Goal: Task Accomplishment & Management: Use online tool/utility

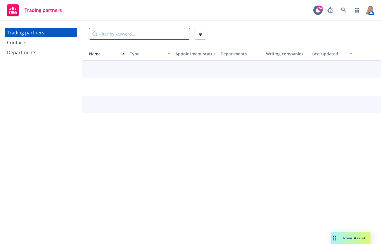
click at [122, 36] on input "Filter by keyword..." at bounding box center [139, 34] width 101 height 12
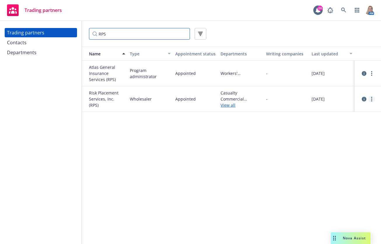
type input "RPS"
click at [372, 98] on icon "more" at bounding box center [371, 99] width 1 height 5
click at [347, 113] on link "View contacts" at bounding box center [342, 111] width 65 height 12
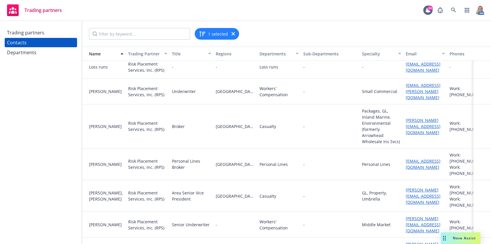
scroll to position [219, 0]
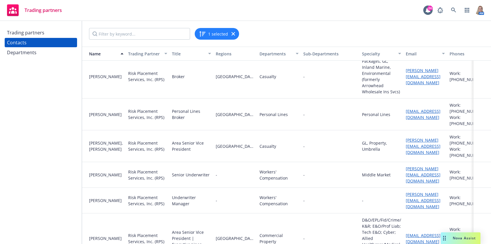
click at [34, 141] on div "Trading partners Contacts Departments" at bounding box center [41, 132] width 82 height 223
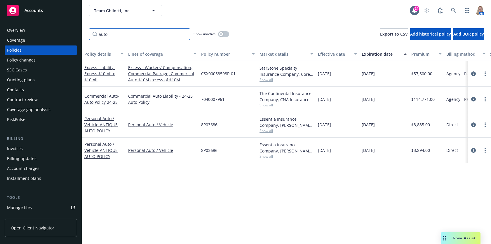
drag, startPoint x: 114, startPoint y: 35, endPoint x: 73, endPoint y: 32, distance: 40.7
click at [73, 32] on div "Accounts Overview Coverage Policies Policy changes SSC Cases Quoting plans Cont…" at bounding box center [245, 122] width 491 height 244
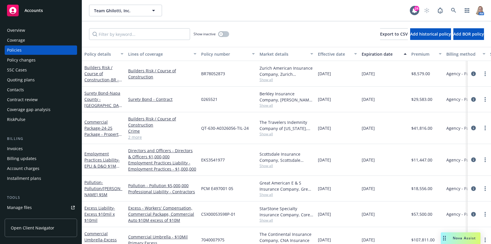
click at [24, 79] on div "Quoting plans" at bounding box center [21, 79] width 28 height 9
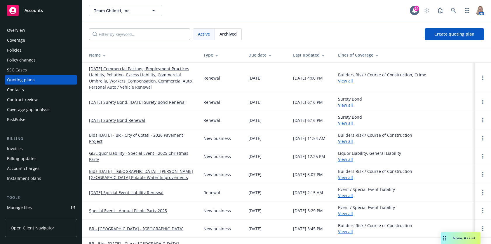
click at [130, 74] on link "10/01/25 Commercial Package, Employment Practices Liability, Pollution, Excess …" at bounding box center [141, 78] width 105 height 25
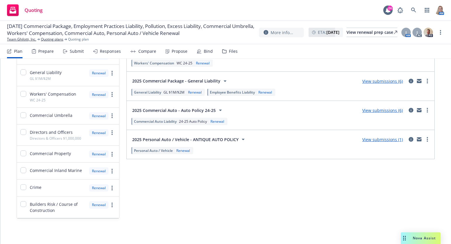
scroll to position [236, 0]
click at [424, 141] on link "more" at bounding box center [427, 139] width 7 height 7
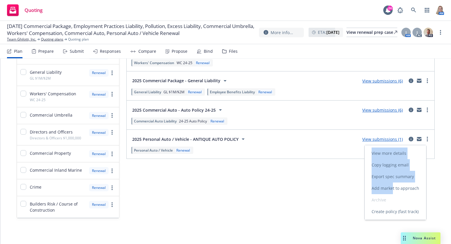
drag, startPoint x: 394, startPoint y: 189, endPoint x: 245, endPoint y: 206, distance: 149.3
click at [245, 206] on body "Quoting 24 AM 10/01/25 Commercial Package, Employment Practices Liability, Poll…" at bounding box center [225, 122] width 451 height 244
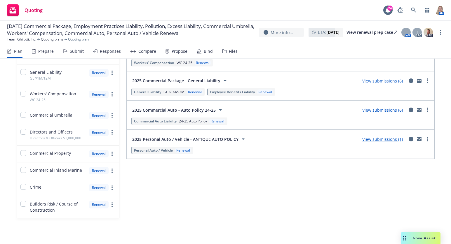
click at [377, 136] on div "View submissions (1)" at bounding box center [383, 139] width 48 height 7
click at [376, 139] on link "View submissions (1)" at bounding box center [382, 140] width 41 height 6
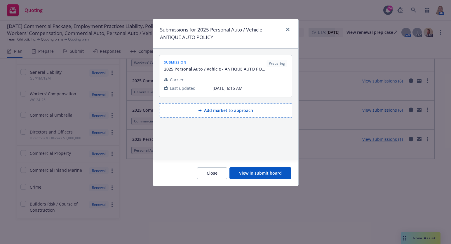
click at [257, 175] on button "View in submit board" at bounding box center [260, 174] width 62 height 12
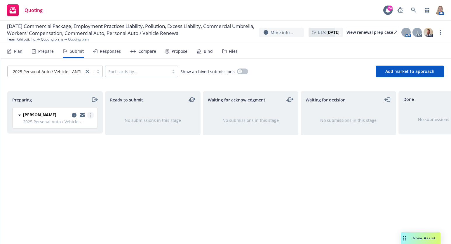
click at [90, 115] on icon "more" at bounding box center [90, 115] width 1 height 5
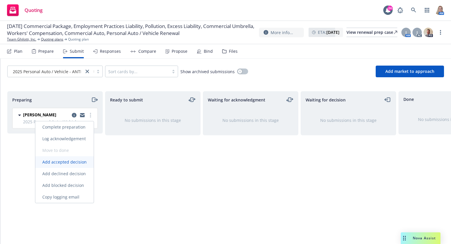
click at [77, 162] on span "Add accepted decision" at bounding box center [64, 162] width 58 height 6
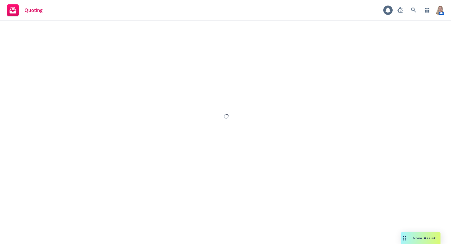
select select "12"
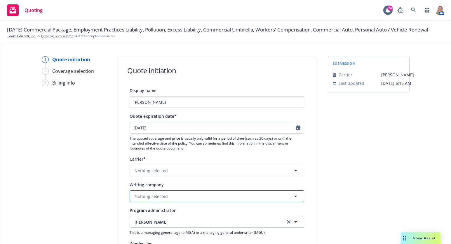
click at [166, 199] on button "Nothing selected" at bounding box center [217, 197] width 175 height 12
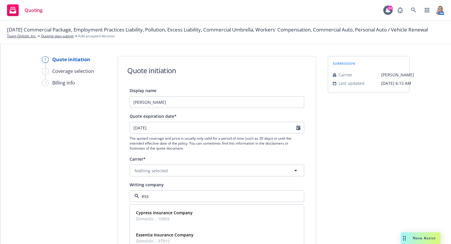
type input "esse"
click at [169, 215] on strong "Essentia Insurance Company" at bounding box center [165, 213] width 58 height 6
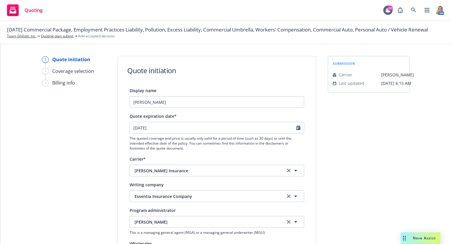
scroll to position [136, 0]
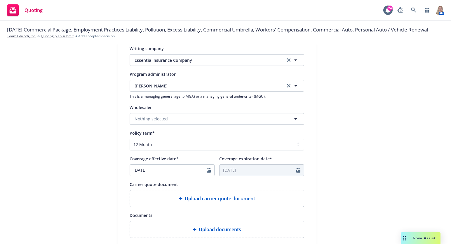
drag, startPoint x: 45, startPoint y: 193, endPoint x: 70, endPoint y: 189, distance: 25.6
click at [45, 193] on div "1 Quote initiation 2 Coverage selection 3 Billing info" at bounding box center [74, 115] width 64 height 391
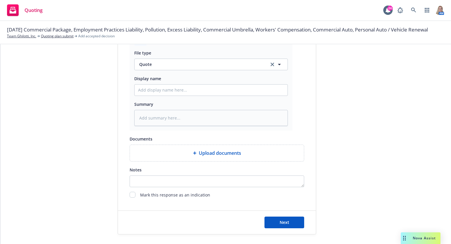
scroll to position [300, 0]
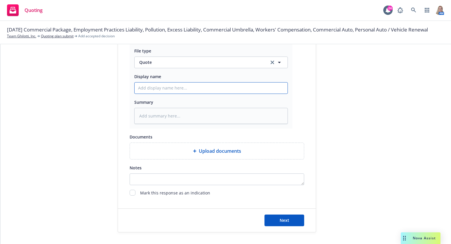
click at [177, 93] on input "Display name" at bounding box center [211, 88] width 153 height 11
type textarea "x"
type input "2"
type textarea "x"
type input "25"
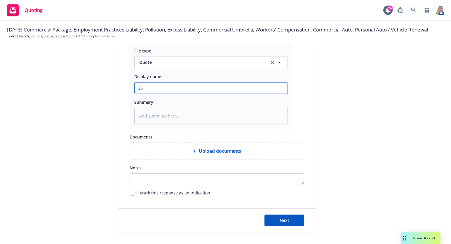
type textarea "x"
type input "25-"
type textarea "x"
type input "25-2"
type textarea "x"
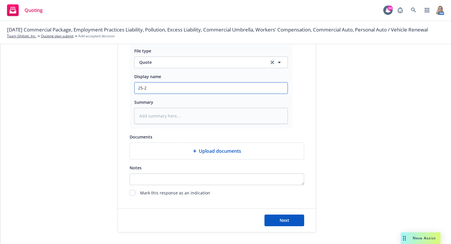
type input "25-26"
type textarea "x"
type input "25-26"
type textarea "x"
type input "25-26 A"
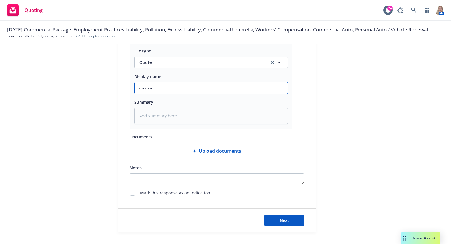
type textarea "x"
type input "25-26 An"
type textarea "x"
type input "25-26 Ant"
type textarea "x"
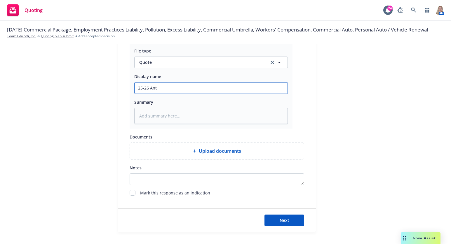
type input "25-26 Anti"
type textarea "x"
type input "25-26 Antiq"
type textarea "x"
type input "25-26 Antiqu"
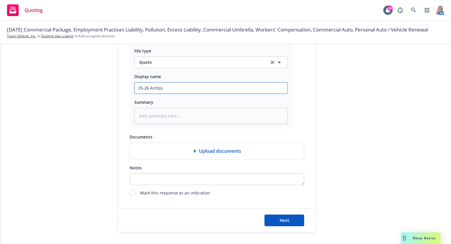
type textarea "x"
type input "25-26 Antique"
type textarea "x"
type input "25-26 Antique"
type textarea "x"
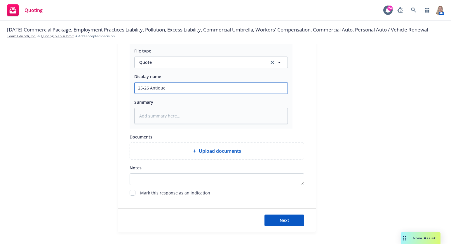
type input "25-26 Antique A"
type textarea "x"
type input "25-26 Antique Au"
type textarea "x"
type input "25-26 Antique Aut"
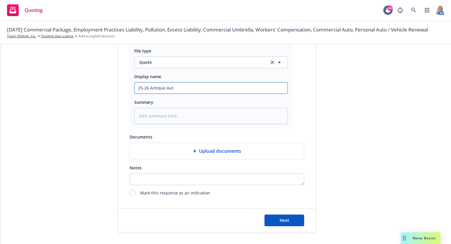
type textarea "x"
type input "25-26 Antique Auto"
type textarea "x"
type input "25-26 Antique Auto"
type textarea "x"
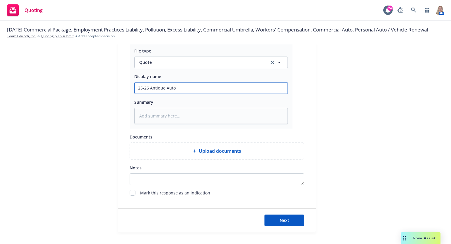
type input "25-26 Antique Auto R"
type textarea "x"
type input "25-26 Antique Auto Re"
type textarea "x"
type input "25-26 Antique Auto Ren"
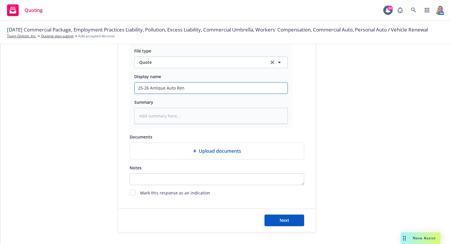
type textarea "x"
type input "25-26 Antique Auto Rene"
type textarea "x"
type input "25-26 Antique Auto Renew"
type textarea "x"
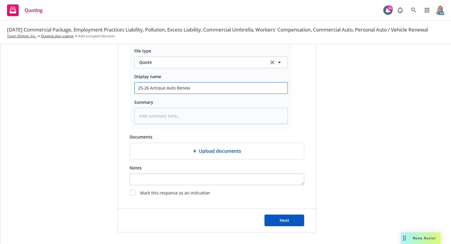
type input "25-26 Antique Auto Renewa"
type textarea "x"
drag, startPoint x: 200, startPoint y: 89, endPoint x: 99, endPoint y: 87, distance: 100.7
type input "25-26 Antique Auto Renewal"
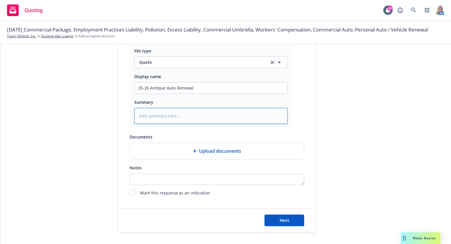
click at [182, 118] on textarea at bounding box center [211, 116] width 154 height 16
paste textarea "25-26 Antique Auto Renewal"
type textarea "x"
type textarea "25-26 Antique Auto Renewal"
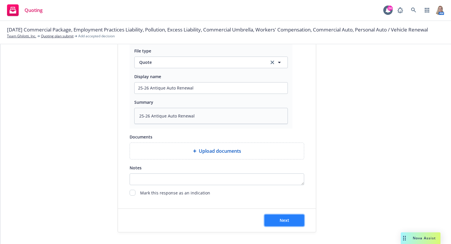
click at [273, 219] on button "Next" at bounding box center [284, 221] width 40 height 12
type textarea "x"
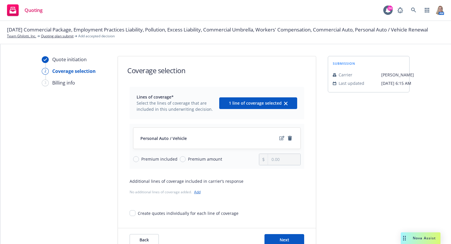
click at [196, 160] on span "Premium amount" at bounding box center [205, 159] width 34 height 6
click at [186, 160] on input "Premium amount" at bounding box center [183, 159] width 6 height 6
radio input "true"
click at [272, 160] on input "0.00" at bounding box center [284, 159] width 32 height 11
drag, startPoint x: 281, startPoint y: 160, endPoint x: 231, endPoint y: 162, distance: 49.4
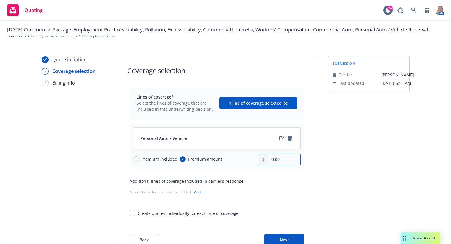
click at [231, 162] on div "Premium included Premium amount 0.00" at bounding box center [217, 160] width 168 height 12
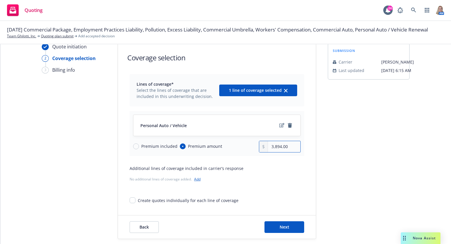
scroll to position [20, 0]
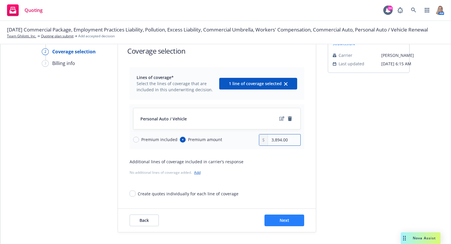
type input "3,894.00"
click at [273, 217] on button "Next" at bounding box center [284, 221] width 40 height 12
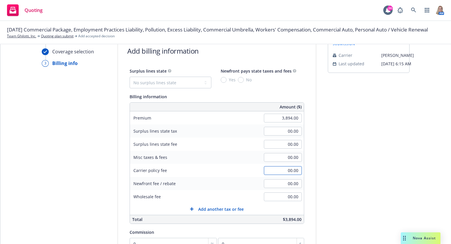
click at [272, 170] on input "00.00" at bounding box center [283, 170] width 38 height 9
type input "70.00"
click at [360, 158] on div "submission Carrier Hagerty Last updated 4/15, 6:15 AM" at bounding box center [369, 185] width 82 height 299
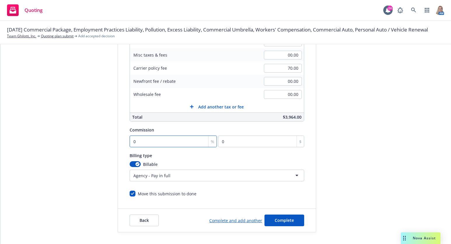
click at [157, 142] on input "0" at bounding box center [173, 142] width 87 height 12
type input "1"
type input "38.94"
type input "10"
type input "389.4"
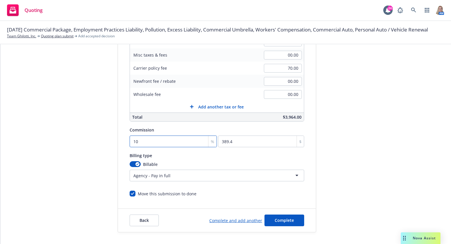
type input "10"
click at [346, 193] on div "submission Carrier Hagerty Last updated 4/15, 6:15 AM" at bounding box center [369, 83] width 82 height 299
click at [275, 219] on span "Complete" at bounding box center [284, 221] width 19 height 6
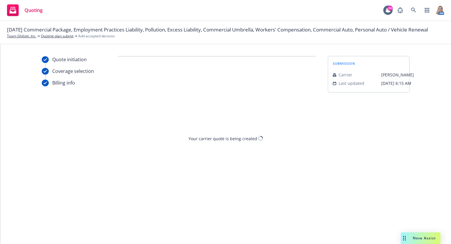
scroll to position [0, 0]
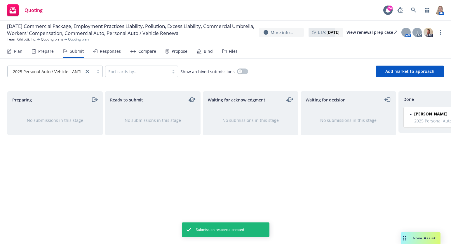
click at [50, 50] on div "Prepare" at bounding box center [45, 51] width 15 height 5
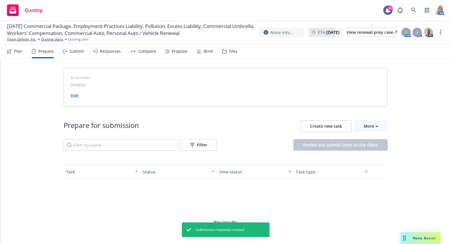
click at [18, 51] on div "Plan" at bounding box center [18, 51] width 8 height 5
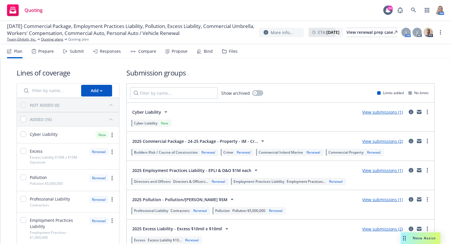
scroll to position [136, 0]
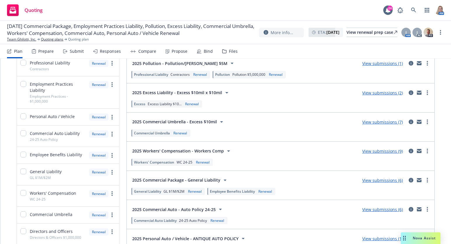
click at [377, 93] on link "View submissions (2)" at bounding box center [382, 93] width 41 height 6
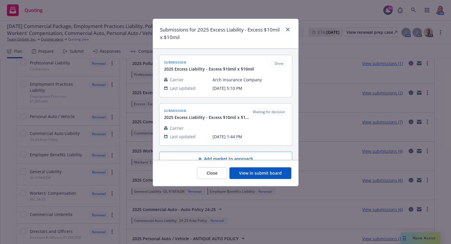
click at [242, 177] on button "View in submit board" at bounding box center [260, 174] width 62 height 12
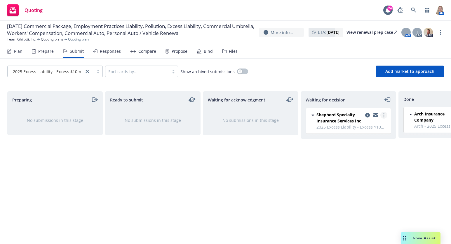
click at [384, 117] on circle "more" at bounding box center [383, 116] width 1 height 1
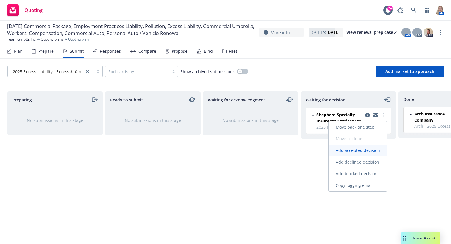
click at [355, 153] on link "Add accepted decision" at bounding box center [358, 151] width 58 height 12
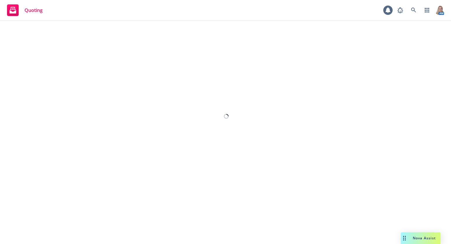
select select "12"
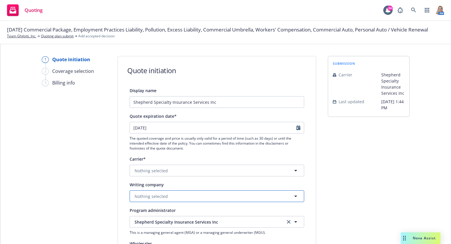
drag, startPoint x: 153, startPoint y: 194, endPoint x: 150, endPoint y: 196, distance: 3.9
click at [153, 194] on span "Nothing selected" at bounding box center [151, 197] width 33 height 6
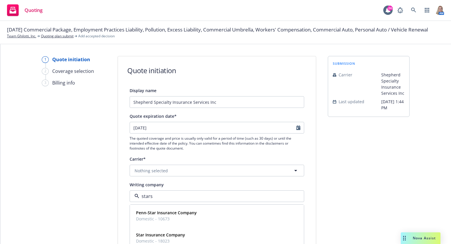
type input "starst"
click at [179, 239] on span "Domestic - 44776" at bounding box center [176, 241] width 80 height 6
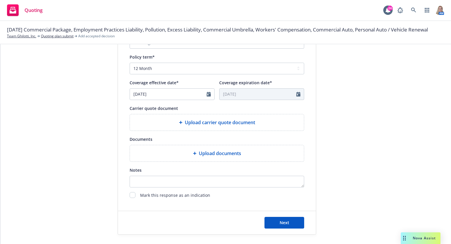
scroll to position [215, 0]
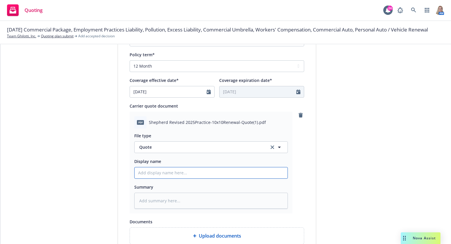
click at [166, 174] on input "Display name" at bounding box center [211, 173] width 153 height 11
type textarea "x"
type input "2"
type textarea "x"
type input "25"
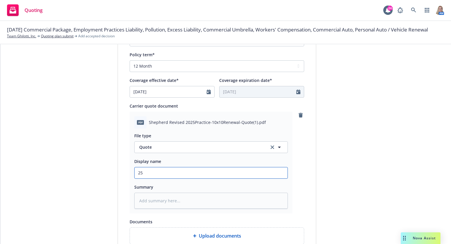
type textarea "x"
type input "25"
type textarea "x"
type input "25 E"
type textarea "x"
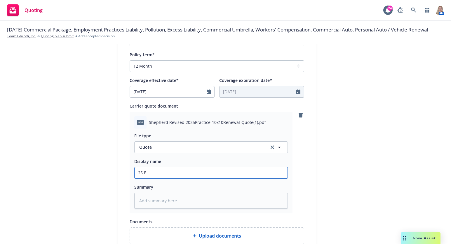
type input "25 Ex"
type textarea "x"
type input "25 Exc"
type textarea "x"
type input "25 Exce"
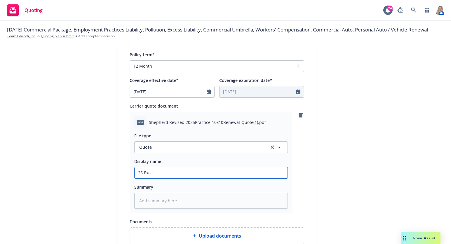
type textarea "x"
type input "25 Exces"
type textarea "x"
type input "25 Excess"
type textarea "x"
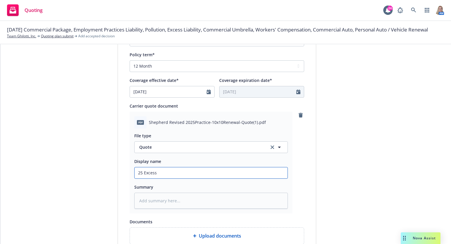
type input "25 Excess"
type textarea "x"
type input "25 Excess Q"
type textarea "x"
type input "25 Excess Qu"
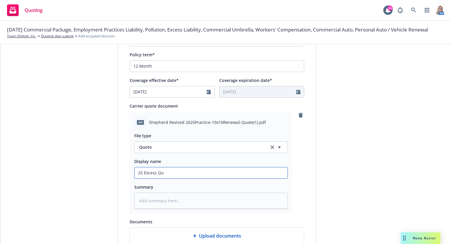
type textarea "x"
type input "25 Excess Quo"
type textarea "x"
type input "25 Excess Quot"
type textarea "x"
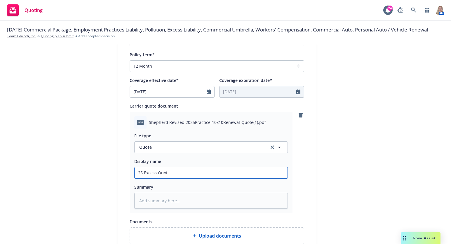
type input "25 Excess Quote"
type textarea "x"
type input "25 Excess Quote"
type textarea "x"
type input "25 Excess Quote 1"
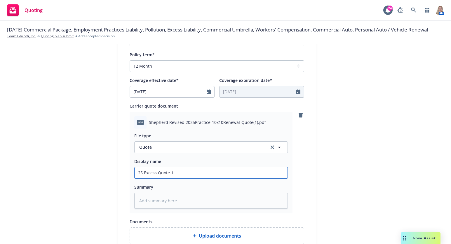
type textarea "x"
type input "25 Excess Quote 10"
type textarea "x"
type input "25 Excess Quote 10x"
type textarea "x"
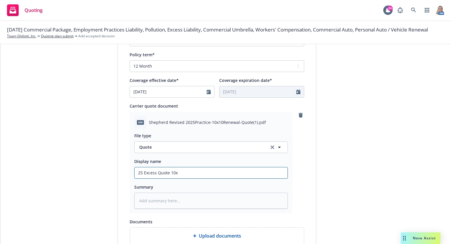
type input "25 Excess Quote 10x1"
type textarea "x"
type input "25 Excess Quote 10x10"
type textarea "x"
type input "25 Excess Quote 10x10"
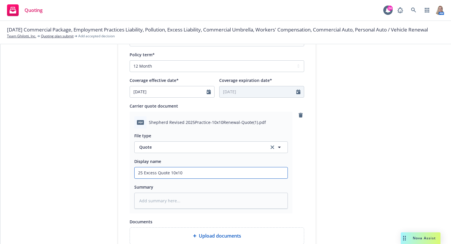
type textarea "x"
type input "25 Excess Quote 10x10 -"
type textarea "x"
type input "25 Excess Quote 10x10 -"
type textarea "x"
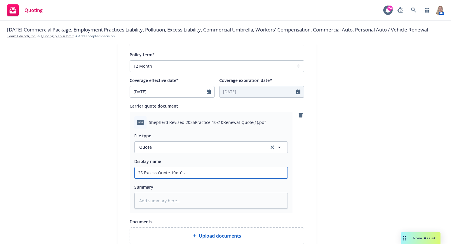
type input "25 Excess Quote 10x10 - S"
type textarea "x"
type input "25 Excess Quote 10x10 - Sh"
type textarea "x"
type input "25 Excess Quote 10x10 - She"
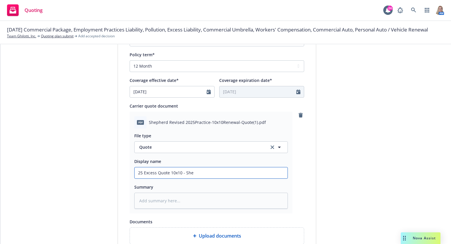
type textarea "x"
type input "25 Excess Quote 10x10 - Shep"
type textarea "x"
type input "25 Excess Quote 10x10 - Shepe"
type textarea "x"
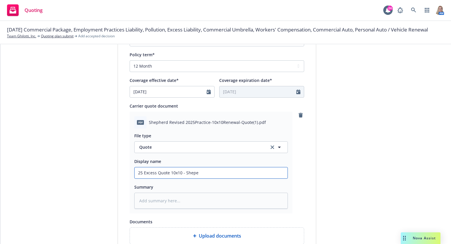
type input "25 Excess Quote 10x10 - Sheper"
type textarea "x"
type input "25 Excess Quote 10x10 - Shepe"
type textarea "x"
type input "25 Excess Quote 10x10 - Shep"
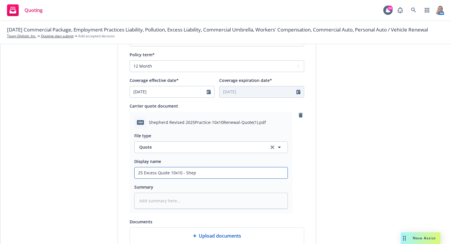
type textarea "x"
type input "25 Excess Quote 10x10 - Shephe"
type textarea "x"
type input "25 Excess Quote 10x10 - Shepher"
type textarea "x"
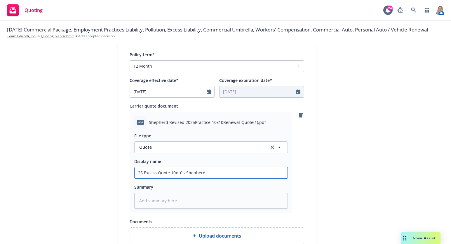
drag, startPoint x: 210, startPoint y: 172, endPoint x: 89, endPoint y: 180, distance: 120.5
click at [89, 180] on div "1 Quote initiation 2 Coverage selection 3 Billing info Quote initiation Display…" at bounding box center [225, 79] width 437 height 476
type input "25 Excess Quote 10x10 - Shepherd"
click at [152, 203] on textarea at bounding box center [211, 201] width 154 height 16
paste textarea "25 Excess Quote 10x10 - Shepherd"
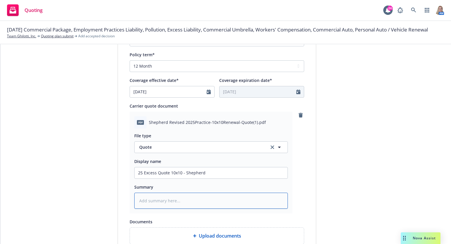
type textarea "x"
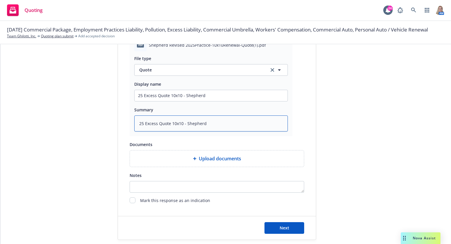
scroll to position [300, 0]
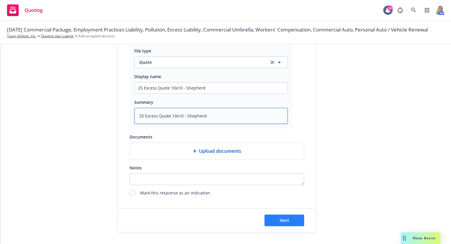
type textarea "25 Excess Quote 10x10 - Shepherd"
click at [276, 221] on button "Next" at bounding box center [284, 221] width 40 height 12
type textarea "x"
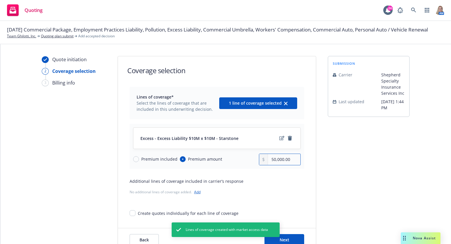
click at [291, 159] on input "50,000.00" at bounding box center [284, 159] width 32 height 11
drag, startPoint x: 291, startPoint y: 159, endPoint x: 249, endPoint y: 162, distance: 41.9
click at [249, 162] on div "Premium included Premium amount 50,000.00" at bounding box center [217, 160] width 168 height 12
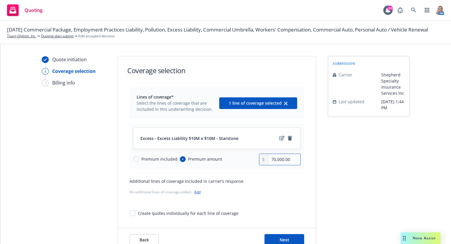
type input "70,000.00"
click at [279, 138] on icon "edit" at bounding box center [281, 138] width 5 height 4
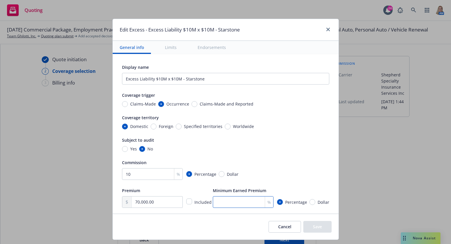
click at [230, 201] on input "number" at bounding box center [243, 202] width 61 height 12
type textarea "x"
type input "2"
type textarea "x"
type input "25"
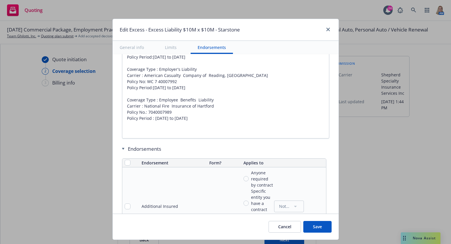
scroll to position [681, 0]
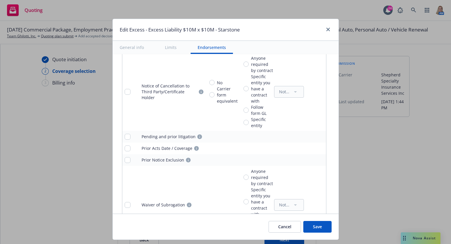
click at [318, 223] on button "Save" at bounding box center [317, 227] width 28 height 12
type textarea "x"
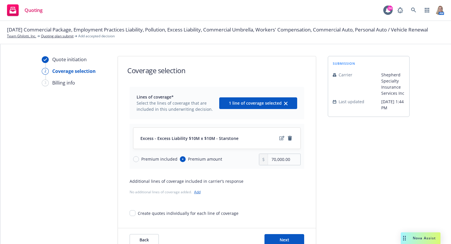
scroll to position [20, 0]
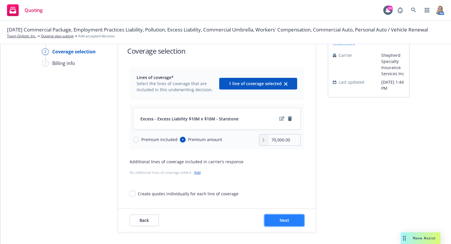
click at [279, 217] on button "Next" at bounding box center [284, 221] width 40 height 12
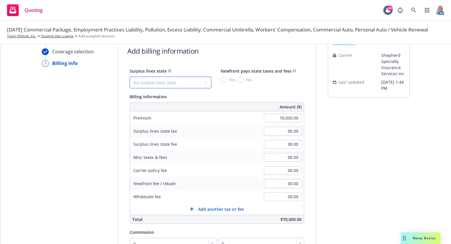
click at [160, 79] on select "No surplus lines state Alaska Alabama Arkansas Arizona California Colorado Conn…" at bounding box center [171, 83] width 82 height 12
select select "CA"
click at [130, 77] on select "No surplus lines state Alaska Alabama Arkansas Arizona California Colorado Conn…" at bounding box center [171, 83] width 82 height 12
type input "2,100.00"
type input "126.00"
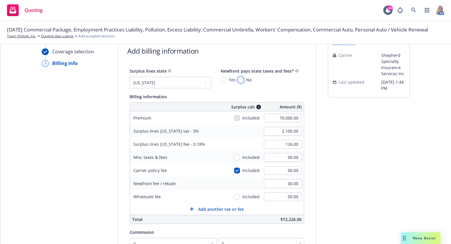
click at [238, 81] on input "No" at bounding box center [241, 80] width 6 height 6
radio input "true"
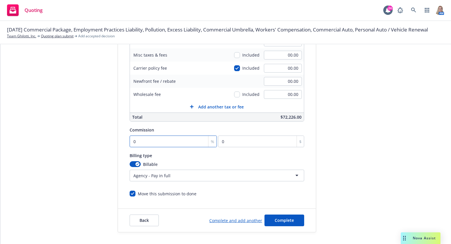
click at [179, 142] on input "0" at bounding box center [173, 142] width 87 height 12
type input "1"
type input "700"
type input "10"
type input "7000"
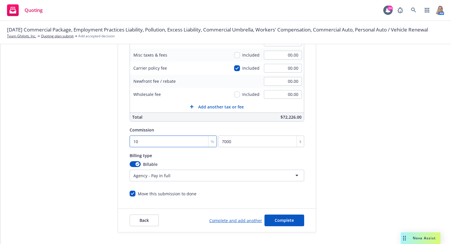
type input "10"
click at [244, 161] on div "Billing type Billable Agency - Pay in full Agency - Financed Agency - Installme…" at bounding box center [217, 166] width 175 height 29
click at [276, 222] on span "Complete" at bounding box center [284, 221] width 19 height 6
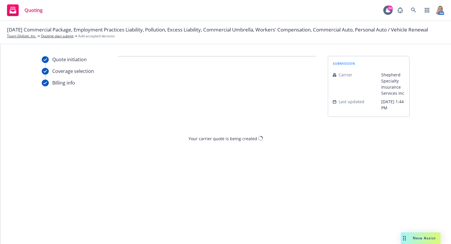
scroll to position [0, 0]
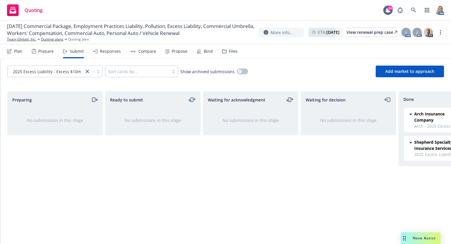
click at [14, 52] on div "Plan" at bounding box center [18, 51] width 8 height 5
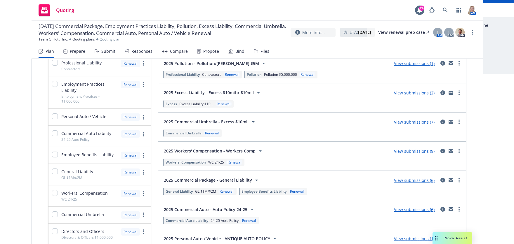
scroll to position [236, 0]
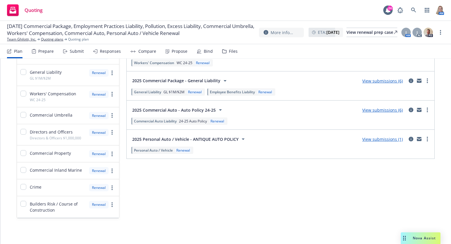
click at [158, 171] on div "Submission groups Show archived Limits added No limits Cyber Liability View sub…" at bounding box center [280, 25] width 308 height 386
click at [389, 79] on link "View submissions (6)" at bounding box center [382, 81] width 41 height 6
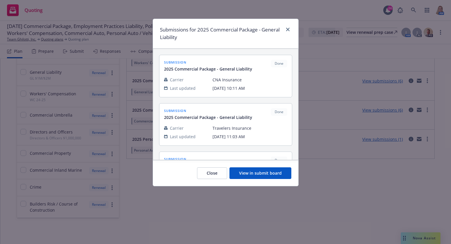
click at [246, 173] on button "View in submit board" at bounding box center [260, 174] width 62 height 12
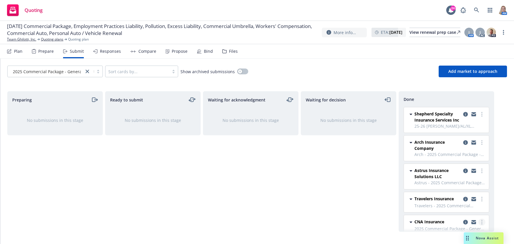
click at [481, 224] on circle "more" at bounding box center [481, 224] width 1 height 1
click at [445, 173] on span "Add accepted decision" at bounding box center [451, 176] width 58 height 6
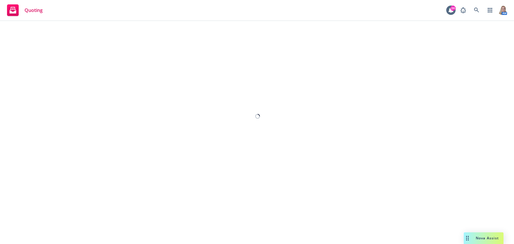
select select "12"
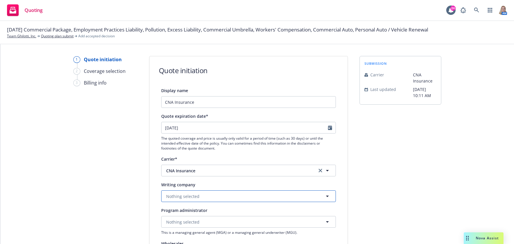
click at [217, 198] on button "Nothing selected" at bounding box center [248, 197] width 175 height 12
type input "nation"
click at [227, 212] on strong "National Fire Insurance Company of Hartford" at bounding box center [225, 213] width 114 height 6
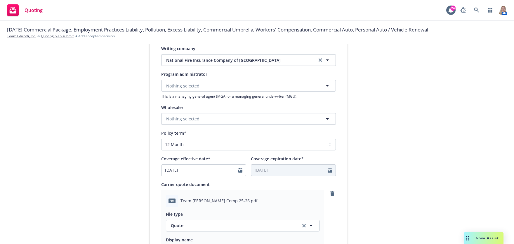
scroll to position [272, 0]
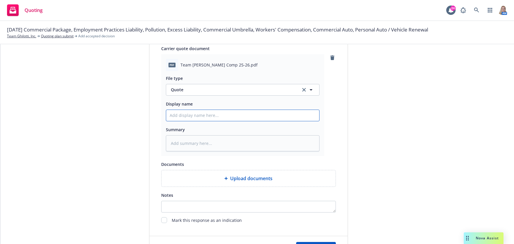
click at [185, 119] on input "Display name" at bounding box center [242, 115] width 153 height 11
type textarea "x"
type input "2"
type textarea "x"
type input "24"
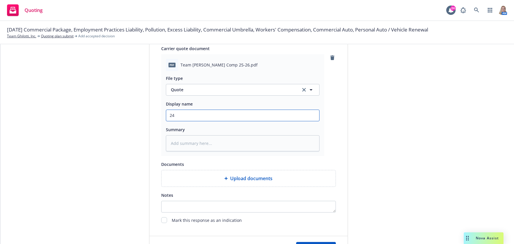
type textarea "x"
type input "2"
type textarea "x"
type input "25"
type textarea "x"
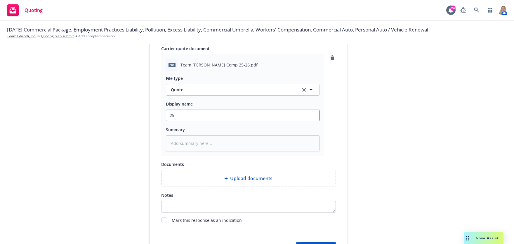
type input "25-"
type textarea "x"
type input "25-2"
type textarea "x"
type input "25-26"
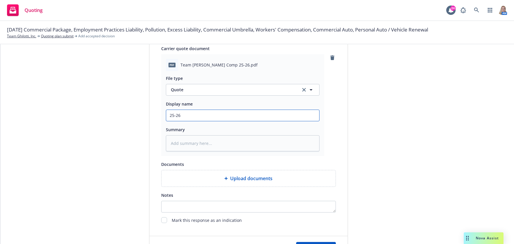
type textarea "x"
type input "25-26"
type textarea "x"
type input "25-26 C"
type textarea "x"
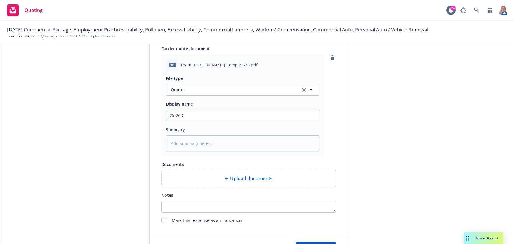
type input "25-26 CN"
type textarea "x"
type input "25-26 CNA"
type textarea "x"
type input "25-26 CNA R"
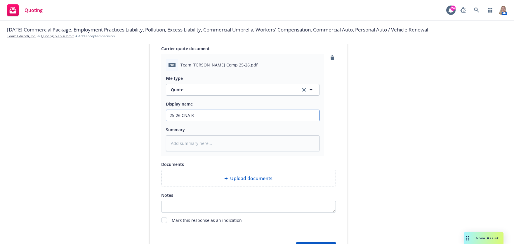
type textarea "x"
type input "25-26 CNA Re"
type textarea "x"
type input "25-26 CNA Rev"
type textarea "x"
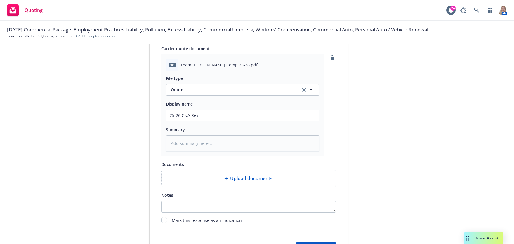
type input "25-26 CNA Rev"
type textarea "x"
type input "25-26 CNA Rev Q"
type textarea "x"
type input "25-26 CNA Rev Qu"
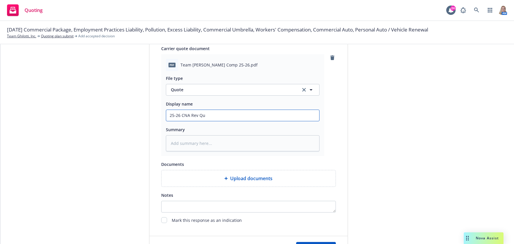
type textarea "x"
type input "25-26 CNA Rev Quo"
type textarea "x"
type input "25-26 CNA Rev Quot"
type textarea "x"
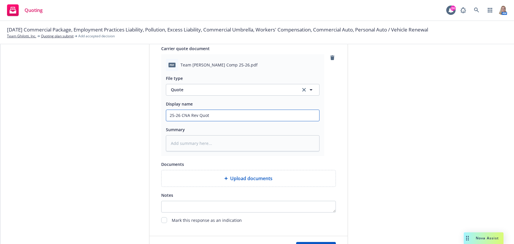
type input "25-26 CNA Rev Quote"
type textarea "x"
type input "25-26 CNA Rev Quote"
type textarea "x"
drag, startPoint x: 248, startPoint y: 119, endPoint x: 141, endPoint y: 118, distance: 107.7
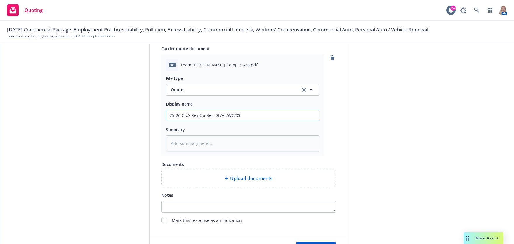
click at [141, 118] on div "1 Quote initiation 2 Coverage selection 3 Billing info Quote initiation Display…" at bounding box center [256, 22] width 499 height 476
drag, startPoint x: 187, startPoint y: 109, endPoint x: 183, endPoint y: 111, distance: 4.2
drag, startPoint x: 183, startPoint y: 111, endPoint x: 179, endPoint y: 115, distance: 5.0
click at [179, 115] on input "25-26 CNA Rev Quote - GL/AL/WC/XS" at bounding box center [242, 115] width 153 height 11
click at [207, 114] on input "25-26 CNA Rev Quote - GL/AL/WC/XS" at bounding box center [242, 115] width 153 height 11
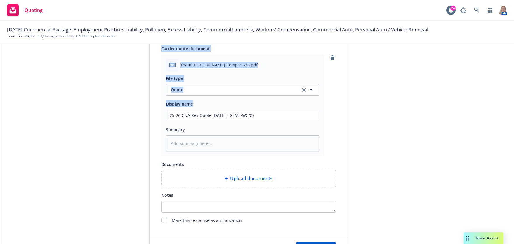
drag, startPoint x: 270, startPoint y: 122, endPoint x: 127, endPoint y: 128, distance: 142.6
click at [127, 128] on div "1 Quote initiation 2 Coverage selection 3 Billing info Quote initiation Display…" at bounding box center [256, 22] width 499 height 476
click at [233, 119] on input "25-26 CNA Rev Quote 9/16/25 - GL/AL/WC/XS" at bounding box center [242, 115] width 153 height 11
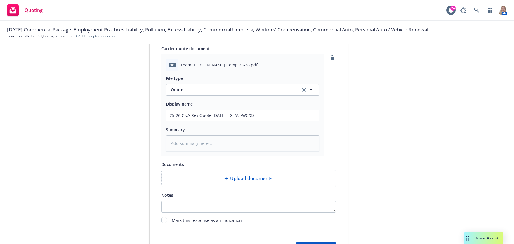
drag, startPoint x: 263, startPoint y: 115, endPoint x: 109, endPoint y: 118, distance: 154.1
click at [101, 117] on div "1 Quote initiation 2 Coverage selection 3 Billing info Quote initiation Display…" at bounding box center [256, 22] width 499 height 476
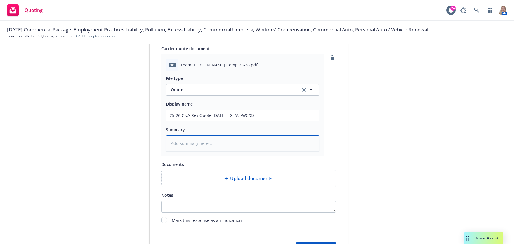
click at [194, 145] on textarea at bounding box center [243, 143] width 154 height 16
paste textarea "25-26 CNA Rev Quote 9/16/25 - GL/AL/WC/XS"
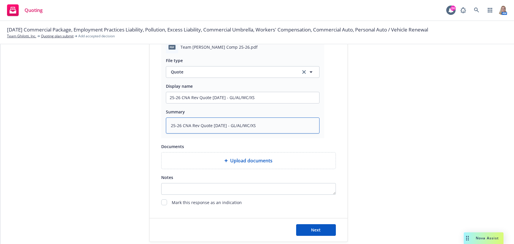
scroll to position [300, 0]
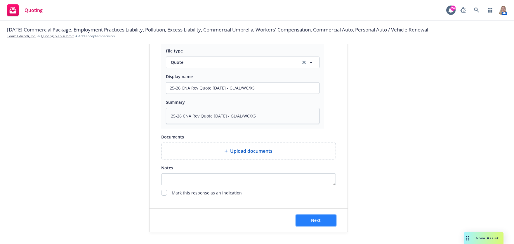
click at [320, 219] on button "Next" at bounding box center [316, 221] width 40 height 12
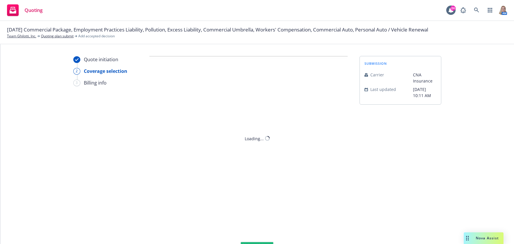
scroll to position [0, 0]
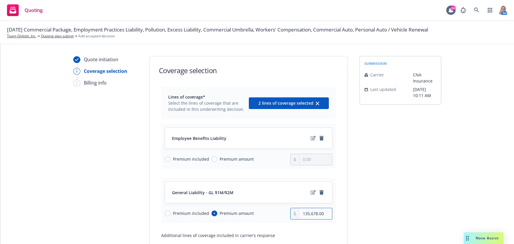
click at [324, 212] on input "135,678.00" at bounding box center [315, 213] width 32 height 11
drag, startPoint x: 324, startPoint y: 212, endPoint x: 286, endPoint y: 215, distance: 37.8
click at [287, 215] on div "Premium included Premium amount 135,678.00" at bounding box center [249, 214] width 168 height 12
click at [311, 140] on icon "edit" at bounding box center [313, 138] width 5 height 5
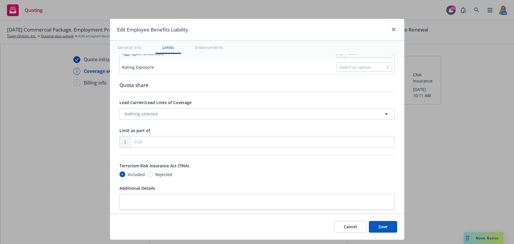
scroll to position [136, 0]
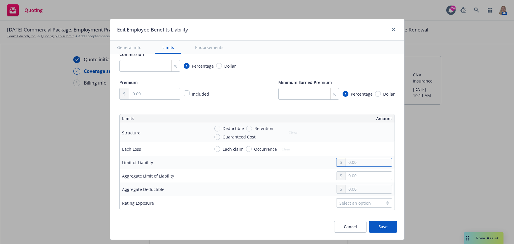
click at [351, 165] on input "text" at bounding box center [369, 162] width 46 height 8
click at [349, 175] on input "text" at bounding box center [369, 176] width 46 height 8
click at [214, 148] on input "Each claim" at bounding box center [217, 149] width 6 height 6
click at [346, 162] on input "text" at bounding box center [369, 162] width 46 height 8
click at [214, 130] on input "Deductible" at bounding box center [217, 129] width 6 height 6
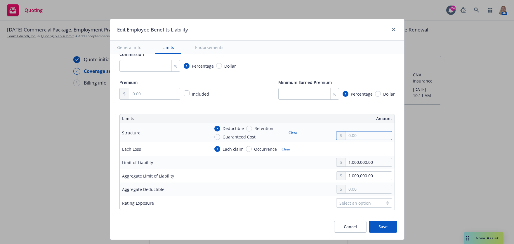
click at [360, 137] on input "text" at bounding box center [369, 136] width 46 height 8
click at [339, 200] on div "Select an option" at bounding box center [359, 203] width 41 height 6
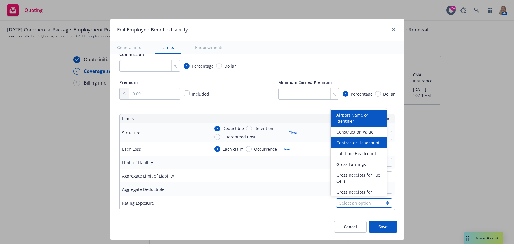
scroll to position [2, 0]
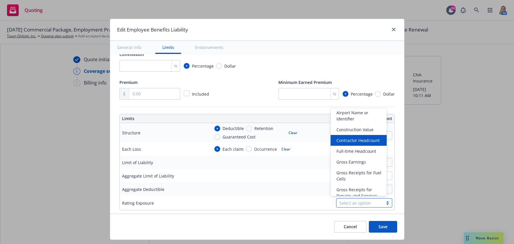
click at [362, 144] on span "Contractor Headcount" at bounding box center [357, 140] width 43 height 6
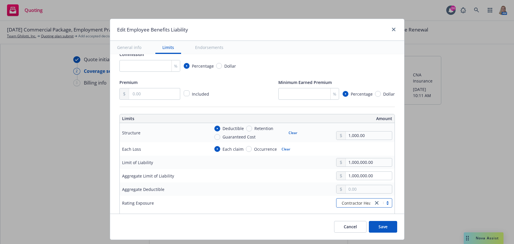
scroll to position [272, 0]
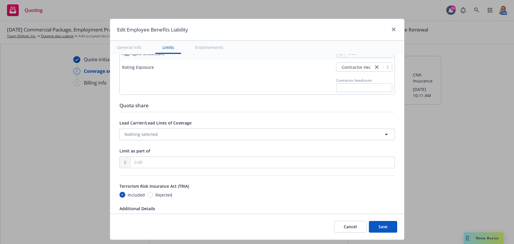
click at [389, 229] on button "Save" at bounding box center [383, 227] width 28 height 12
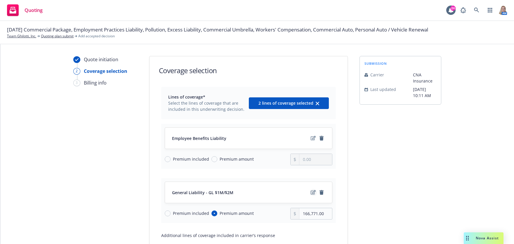
click at [310, 193] on link "edit" at bounding box center [313, 192] width 7 height 7
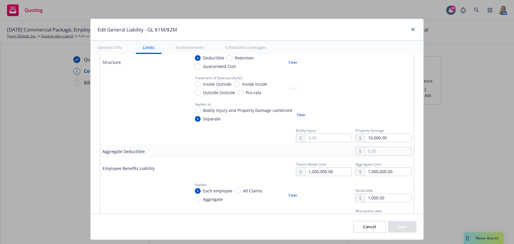
scroll to position [409, 0]
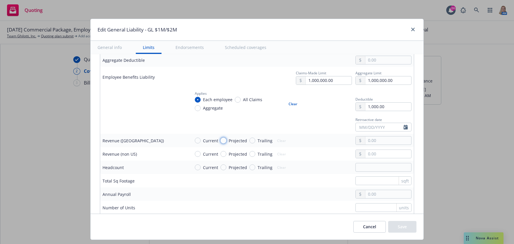
click at [221, 140] on input "Projected" at bounding box center [223, 141] width 6 height 6
click at [381, 140] on input "text" at bounding box center [388, 141] width 46 height 8
click at [109, 119] on td at bounding box center [144, 124] width 88 height 20
click at [369, 141] on input "text" at bounding box center [388, 141] width 46 height 8
click at [365, 195] on input "text" at bounding box center [388, 194] width 46 height 8
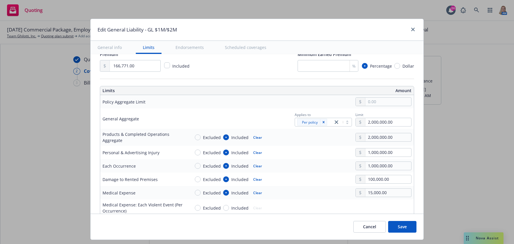
scroll to position [0, 0]
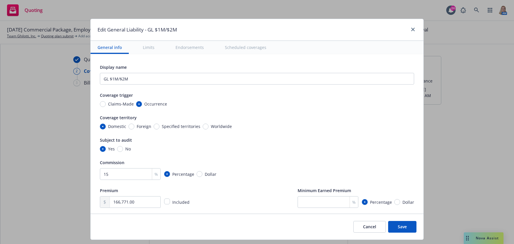
click at [413, 230] on button "Save" at bounding box center [402, 227] width 28 height 12
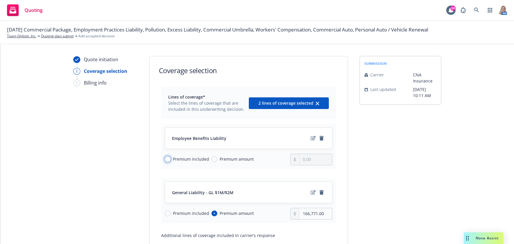
click at [166, 157] on input "Premium included" at bounding box center [168, 159] width 6 height 6
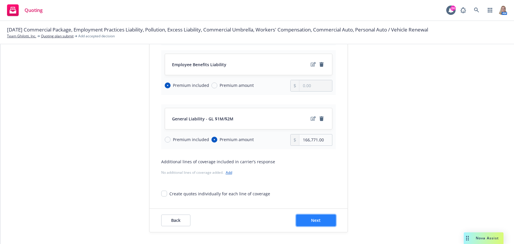
click at [314, 218] on span "Next" at bounding box center [316, 221] width 10 height 6
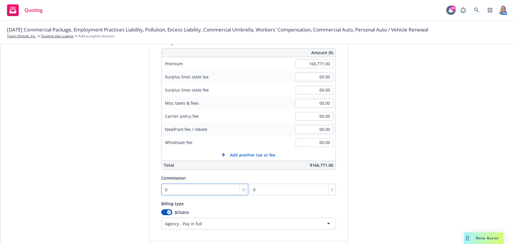
click at [175, 192] on input "0" at bounding box center [204, 190] width 87 height 12
click at [377, 206] on div "submission Carrier CNA Insurance Last updated 9/10, 10:11 AM" at bounding box center [400, 123] width 82 height 283
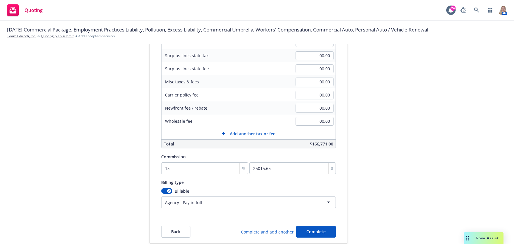
scroll to position [107, 0]
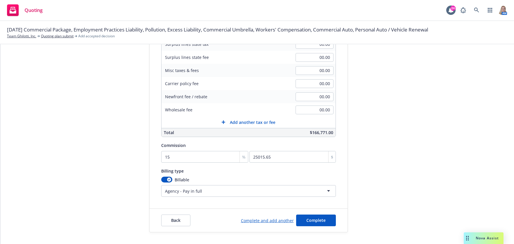
click at [261, 219] on link "Complete and add another" at bounding box center [267, 221] width 53 height 6
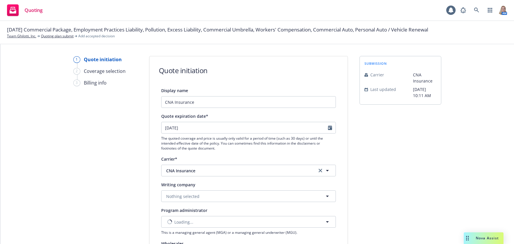
select select "12"
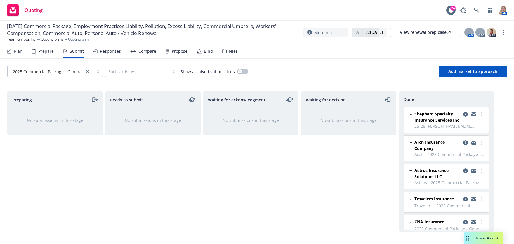
click at [18, 50] on div "Plan" at bounding box center [18, 51] width 8 height 5
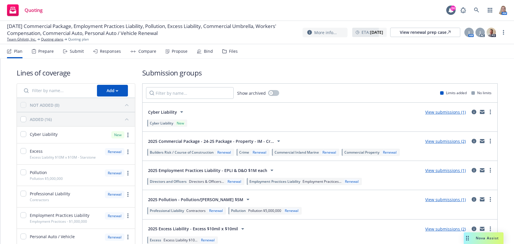
scroll to position [136, 0]
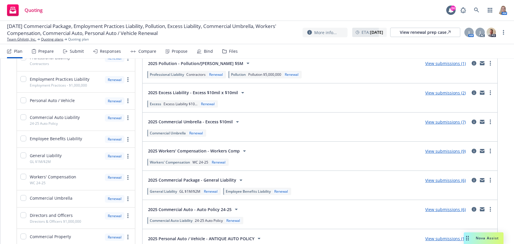
click at [447, 210] on link "View submissions (6)" at bounding box center [445, 210] width 41 height 6
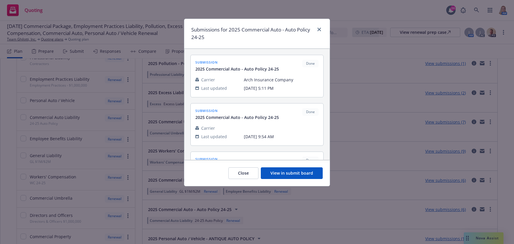
click at [305, 171] on button "View in submit board" at bounding box center [292, 174] width 62 height 12
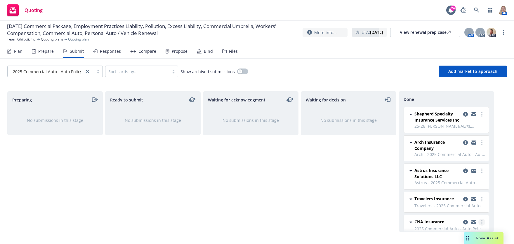
click at [481, 223] on icon "more" at bounding box center [481, 222] width 1 height 5
click at [447, 177] on span "Add accepted decision" at bounding box center [451, 176] width 58 height 6
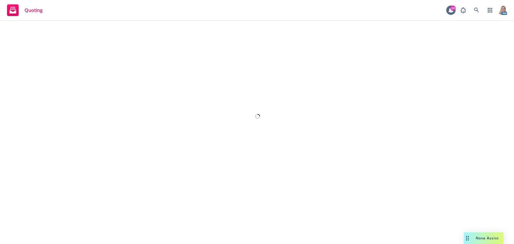
select select "12"
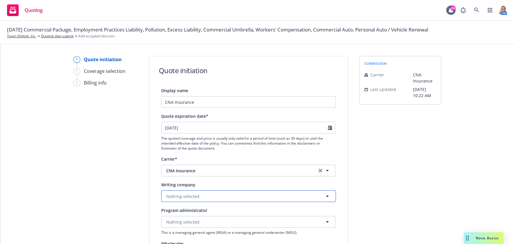
click at [203, 196] on button "Nothing selected" at bounding box center [248, 197] width 175 height 12
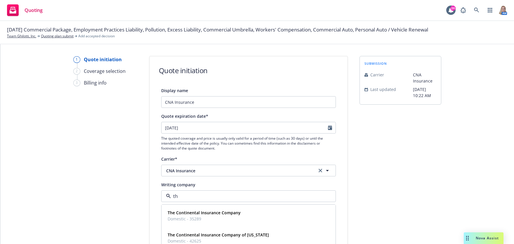
scroll to position [136, 0]
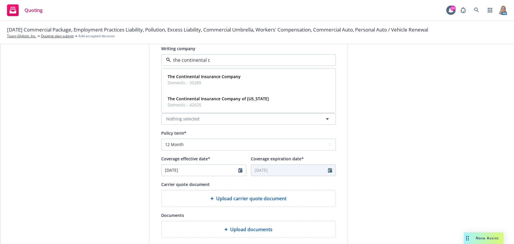
type input "the continental"
click at [203, 76] on strong "The Continental Insurance Company" at bounding box center [204, 77] width 73 height 6
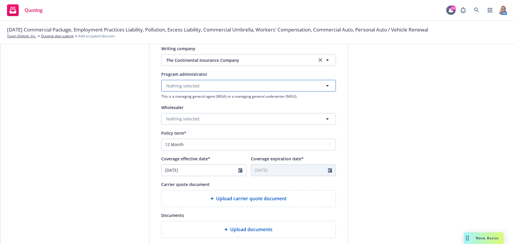
click at [182, 85] on span "Nothing selected" at bounding box center [182, 86] width 33 height 6
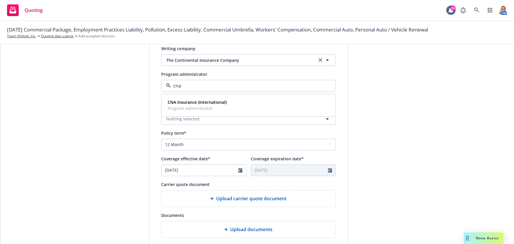
type input "cna"
click at [114, 111] on div "1 Quote initiation 2 Coverage selection 3 Billing info" at bounding box center [105, 115] width 64 height 391
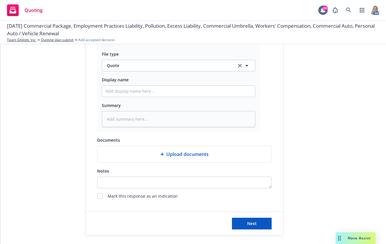
scroll to position [300, 0]
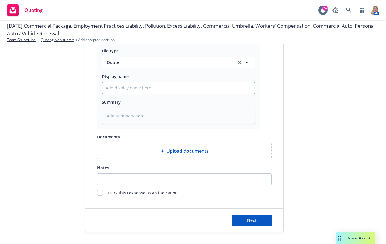
click at [116, 93] on input "Display name" at bounding box center [178, 88] width 153 height 11
paste input "25-26 CNA Rev Quote 9/16/25 - GL/AL/WC/XS"
type textarea "x"
type input "25-26 CNA Rev Quote 9/16/25 - GL/AL/WC/XS"
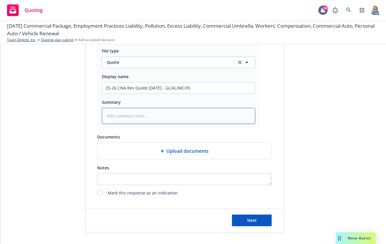
click at [110, 112] on textarea at bounding box center [179, 116] width 154 height 16
paste textarea "25-26 CNA Rev Quote 9/16/25 - GL/AL/WC/XS"
type textarea "x"
type textarea "25-26 CNA Rev Quote 9/16/25 - GL/AL/WC/XS"
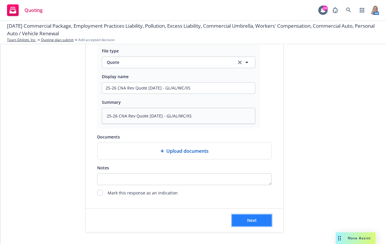
click at [248, 222] on span "Next" at bounding box center [252, 221] width 10 height 6
type textarea "x"
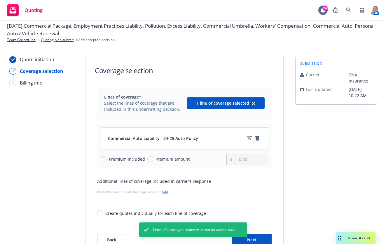
click at [173, 159] on span "Premium amount" at bounding box center [173, 159] width 34 height 6
click at [153, 159] on input "Premium amount" at bounding box center [150, 159] width 6 height 6
radio input "true"
click at [253, 154] on input "0.00" at bounding box center [252, 159] width 32 height 11
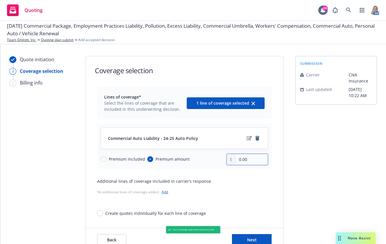
drag, startPoint x: 245, startPoint y: 160, endPoint x: 197, endPoint y: 177, distance: 50.3
click at [200, 177] on div "Lines of coverage* Select the lines of coverage that are included in this under…" at bounding box center [184, 152] width 175 height 130
drag, startPoint x: 252, startPoint y: 160, endPoint x: 222, endPoint y: 162, distance: 30.2
click at [222, 162] on div "Premium included Premium amount 120.00" at bounding box center [185, 160] width 168 height 12
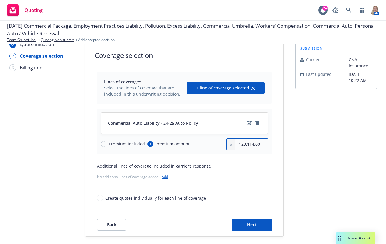
scroll to position [20, 0]
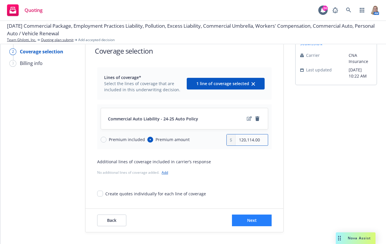
type input "120,114.00"
click at [247, 221] on span "Next" at bounding box center [252, 221] width 10 height 6
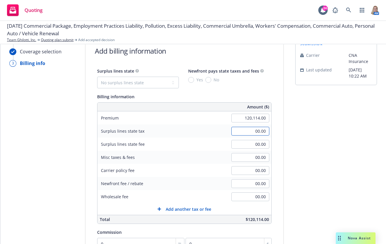
click at [250, 130] on input "00.00" at bounding box center [250, 131] width 38 height 9
click at [242, 160] on input "00.00" at bounding box center [250, 157] width 38 height 9
type input "140.80"
click at [328, 225] on div "submission Carrier CNA Insurance Last updated 9/10, 10:22 AM" at bounding box center [336, 177] width 82 height 283
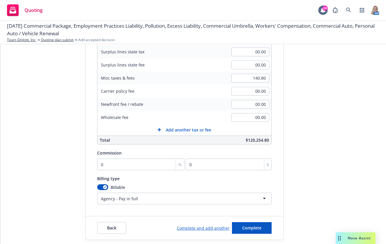
scroll to position [107, 0]
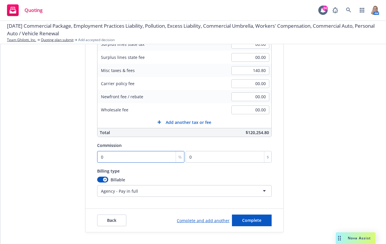
click at [145, 160] on input "0" at bounding box center [140, 157] width 87 height 12
type input "1"
type input "1201.14"
type input "12"
type input "14413.68"
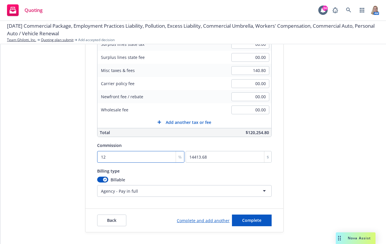
type input "12"
click at [236, 170] on div "Billing type" at bounding box center [184, 171] width 175 height 7
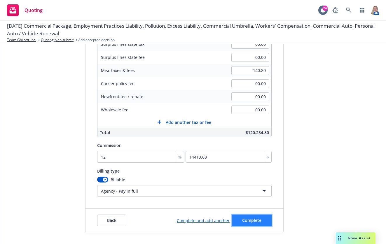
click at [253, 220] on span "Complete" at bounding box center [251, 221] width 19 height 6
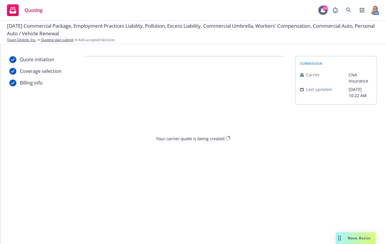
scroll to position [0, 0]
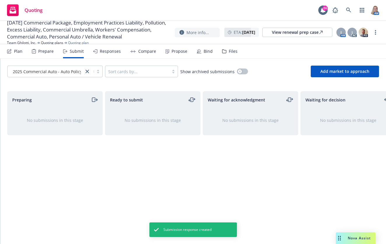
click at [14, 52] on div "Plan" at bounding box center [18, 51] width 8 height 5
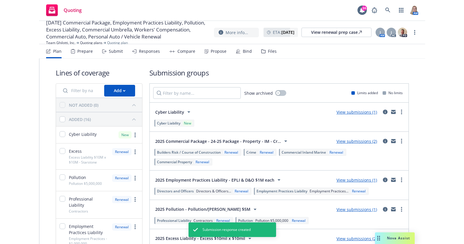
scroll to position [136, 0]
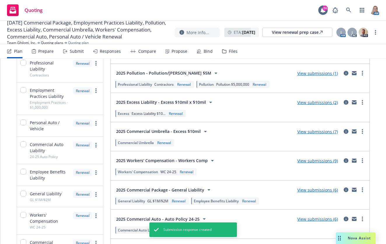
click at [311, 161] on link "View submissions (9)" at bounding box center [317, 161] width 41 height 6
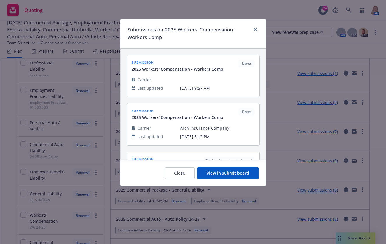
click at [227, 175] on button "View in submit board" at bounding box center [228, 174] width 62 height 12
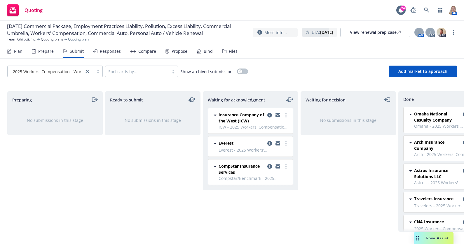
click at [442, 219] on span "CNA Insurance" at bounding box center [429, 222] width 30 height 6
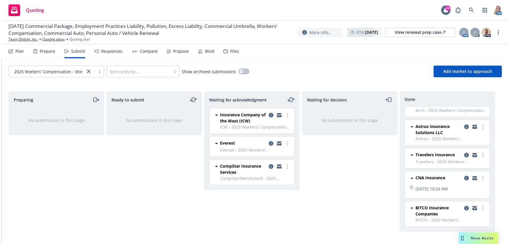
scroll to position [50, 0]
click at [481, 180] on circle "more" at bounding box center [481, 180] width 1 height 1
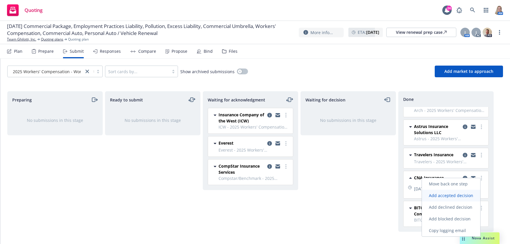
click at [452, 194] on span "Add accepted decision" at bounding box center [451, 196] width 58 height 6
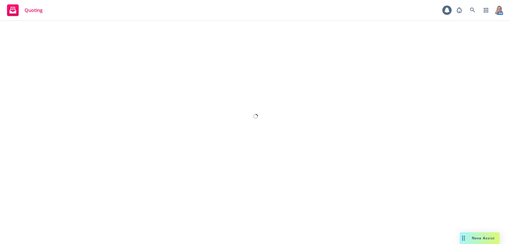
select select "12"
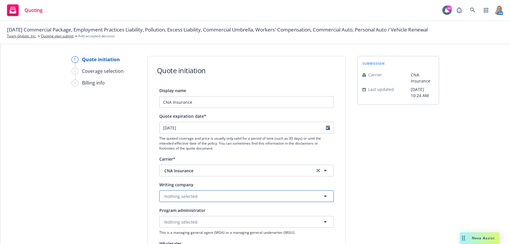
click at [205, 192] on button "Nothing selected" at bounding box center [246, 197] width 175 height 12
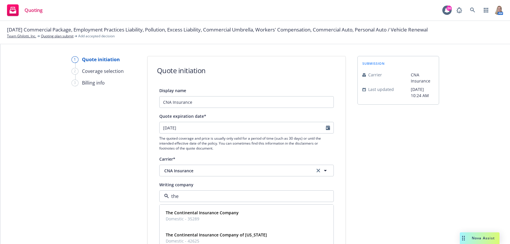
type input "the c"
click at [209, 215] on strong "The Continental Insurance Company" at bounding box center [202, 213] width 73 height 6
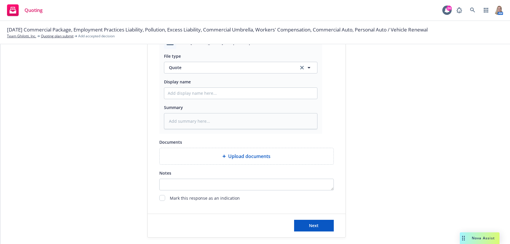
scroll to position [300, 0]
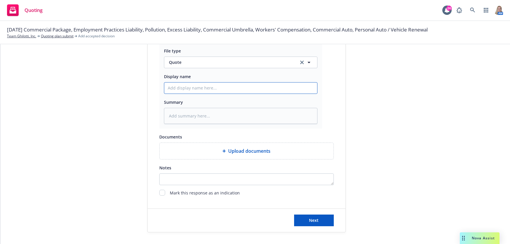
click at [180, 87] on input "Display name" at bounding box center [240, 88] width 153 height 11
paste input "25-26 CNA Rev Quote 9/16/25 - GL/AL/WC/XS"
type textarea "x"
type input "25-26 CNA Rev Quote 9/16/25 - GL/AL/WC/XS"
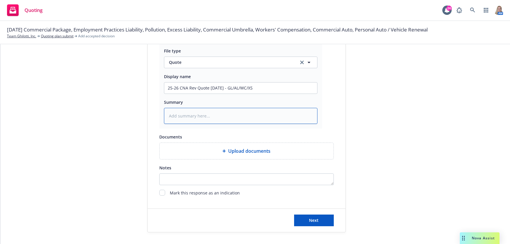
click at [185, 116] on textarea at bounding box center [241, 116] width 154 height 16
paste textarea "25-26 CNA Rev Quote 9/16/25 - GL/AL/WC/XS"
type textarea "x"
type textarea "25-26 CNA Rev Quote 9/16/25 - GL/AL/WC/XS"
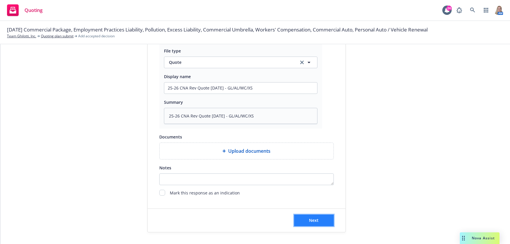
click at [317, 224] on button "Next" at bounding box center [314, 221] width 40 height 12
type textarea "x"
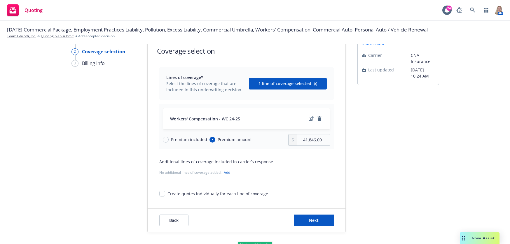
scroll to position [20, 0]
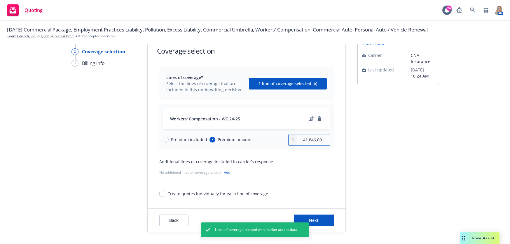
drag, startPoint x: 323, startPoint y: 143, endPoint x: 252, endPoint y: 142, distance: 70.3
click at [253, 142] on div "Premium included Premium amount 141,846.00" at bounding box center [247, 140] width 168 height 12
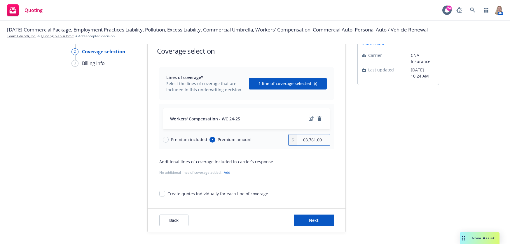
type input "103,761.00"
click at [278, 181] on div "Lines of coverage* Select the lines of coverage that are included in this under…" at bounding box center [246, 132] width 175 height 130
click at [310, 119] on icon "edit" at bounding box center [311, 118] width 5 height 5
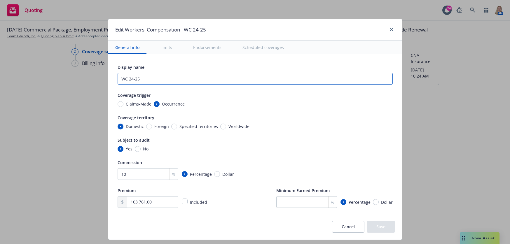
click at [136, 79] on input "WC 24-25" at bounding box center [255, 79] width 275 height 12
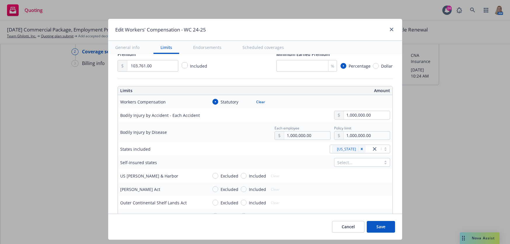
type input "WC 25-26"
click at [390, 227] on button "Save" at bounding box center [381, 227] width 28 height 12
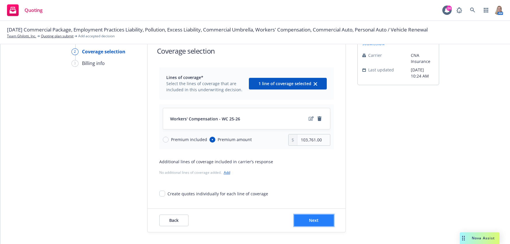
click at [321, 221] on button "Next" at bounding box center [314, 221] width 40 height 12
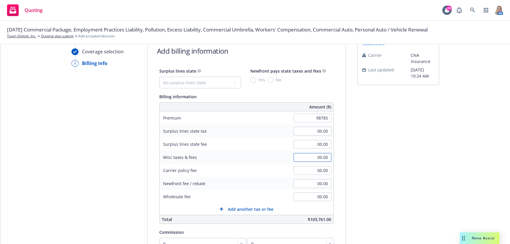
type input "98,785.00"
click at [309, 157] on input "00.00" at bounding box center [313, 157] width 38 height 9
type input "4,976.00"
click at [361, 182] on div "submission Carrier CNA Insurance Last updated 9/10, 10:24 AM" at bounding box center [399, 177] width 82 height 283
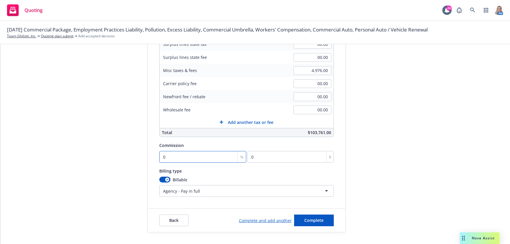
click at [208, 160] on input "0" at bounding box center [202, 157] width 87 height 12
type input "1"
type input "987.85"
type input "10"
type input "9878.5"
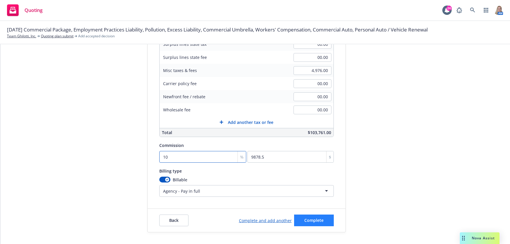
type input "10"
click at [311, 220] on span "Complete" at bounding box center [313, 221] width 19 height 6
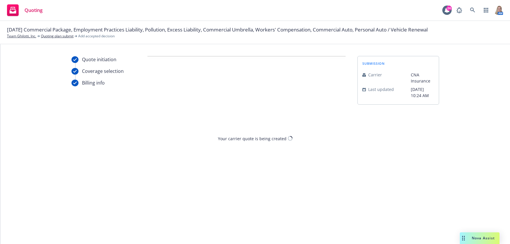
scroll to position [0, 0]
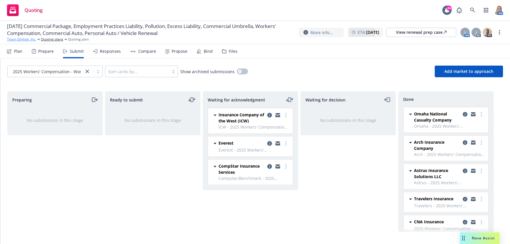
click at [26, 40] on link "Team Ghilotti, Inc." at bounding box center [21, 39] width 29 height 5
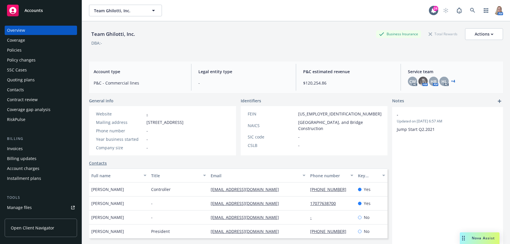
click at [26, 83] on div "Quoting plans" at bounding box center [21, 79] width 28 height 9
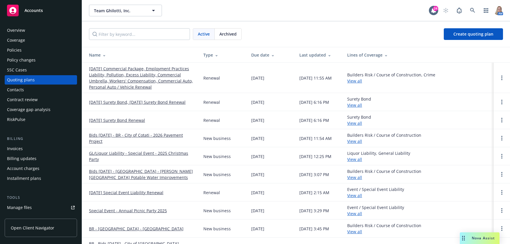
click at [132, 83] on link "[DATE] Commercial Package, Employment Practices Liability, Pollution, Excess Li…" at bounding box center [141, 78] width 105 height 25
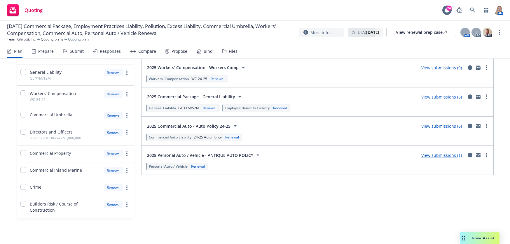
scroll to position [83, 0]
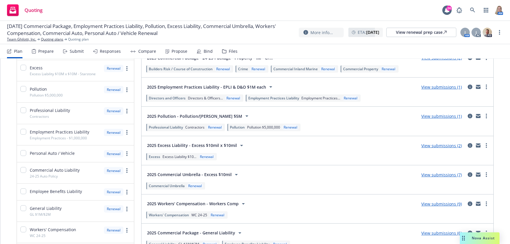
click at [440, 175] on link "View submissions (7)" at bounding box center [441, 175] width 41 height 6
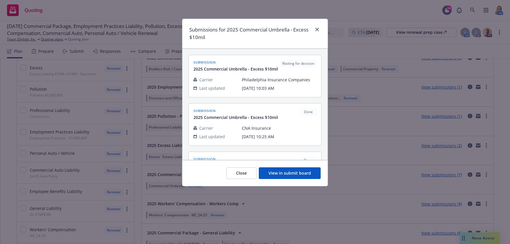
click at [304, 176] on button "View in submit board" at bounding box center [290, 174] width 62 height 12
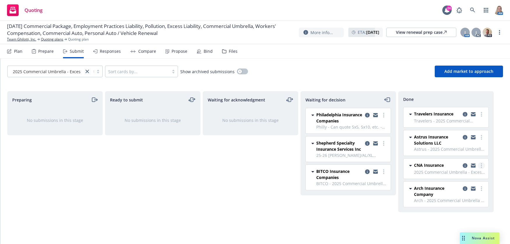
click at [481, 165] on icon "more" at bounding box center [481, 165] width 1 height 5
click at [462, 189] on span "Add accepted decision" at bounding box center [455, 190] width 58 height 6
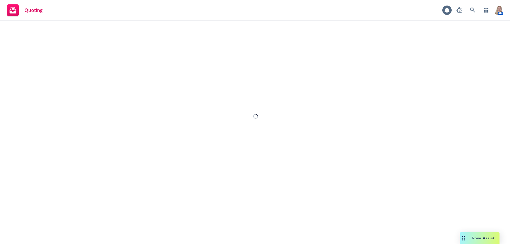
select select "12"
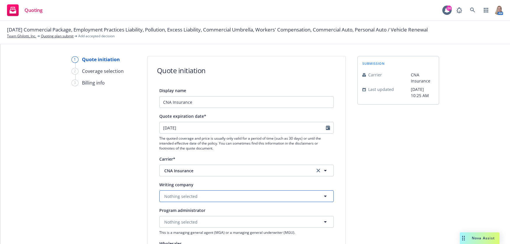
click at [191, 194] on span "Nothing selected" at bounding box center [180, 197] width 33 height 6
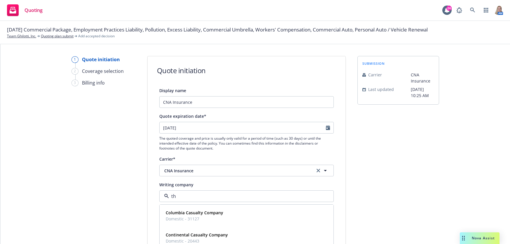
type input "the"
drag, startPoint x: 273, startPoint y: 214, endPoint x: 279, endPoint y: 214, distance: 6.1
click at [276, 213] on div "The Continental Insurance Company Domestic - 35289" at bounding box center [246, 216] width 166 height 15
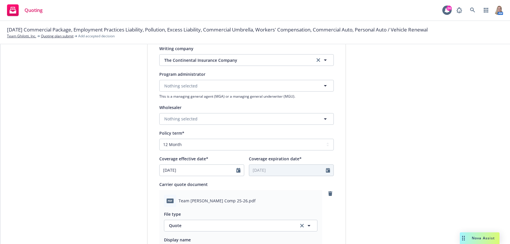
scroll to position [272, 0]
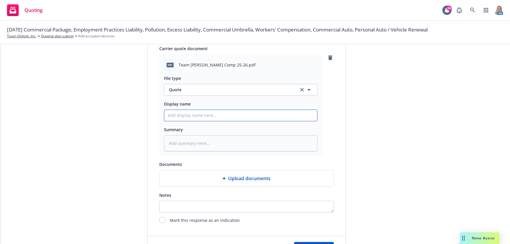
click at [186, 116] on input "Display name" at bounding box center [240, 115] width 153 height 11
paste input "25-26 CNA Rev Quote [DATE] - GL/AL/WC/XS"
type textarea "x"
type input "25-26 CNA Rev Quote [DATE] - GL/AL/WC/XS"
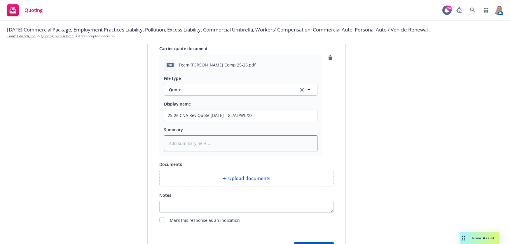
click at [187, 146] on textarea at bounding box center [241, 143] width 154 height 16
paste textarea "25-26 CNA Rev Quote 9/16/25 - GL/AL/WC/XS"
type textarea "x"
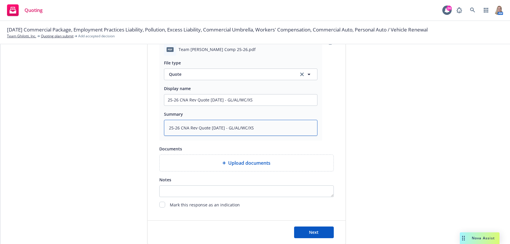
scroll to position [300, 0]
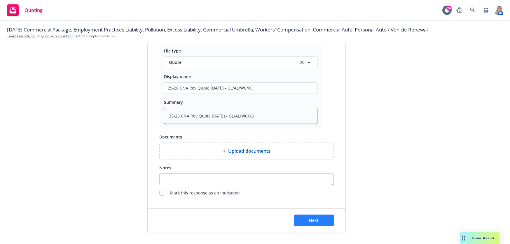
type textarea "25-26 CNA Rev Quote 9/16/25 - GL/AL/WC/XS"
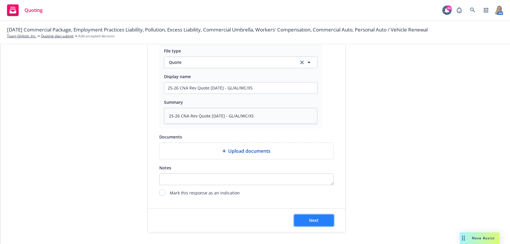
click at [311, 223] on span "Next" at bounding box center [314, 221] width 10 height 6
type textarea "x"
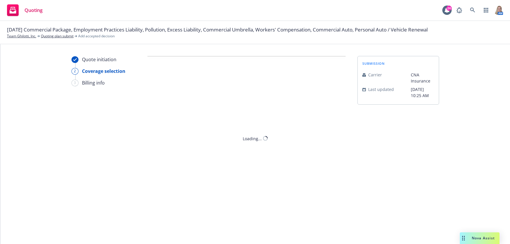
scroll to position [0, 0]
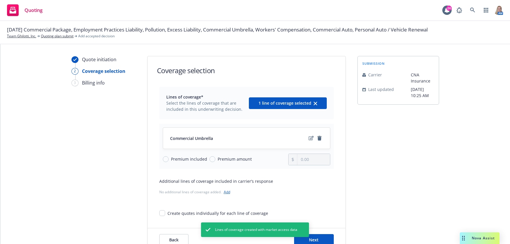
click at [218, 156] on span "Premium amount" at bounding box center [235, 159] width 34 height 6
click at [215, 156] on input "Premium amount" at bounding box center [213, 159] width 6 height 6
radio input "true"
drag, startPoint x: 306, startPoint y: 158, endPoint x: 275, endPoint y: 161, distance: 30.8
click at [277, 161] on div "Premium included Premium amount 0.00" at bounding box center [247, 160] width 168 height 12
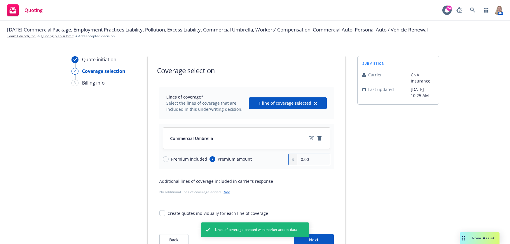
type input "0.00"
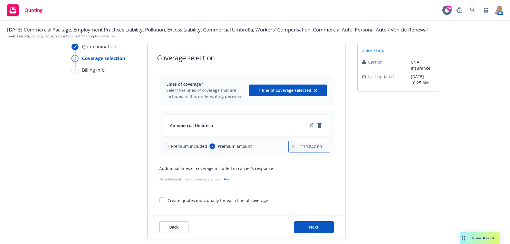
scroll to position [20, 0]
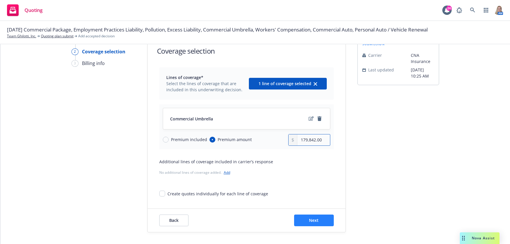
type input "179,842.00"
click at [313, 218] on span "Next" at bounding box center [314, 221] width 10 height 6
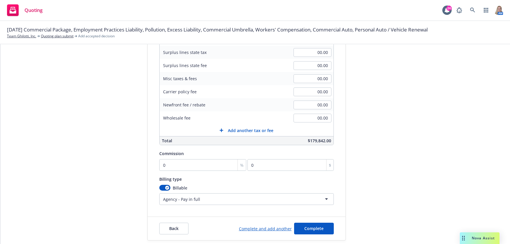
scroll to position [107, 0]
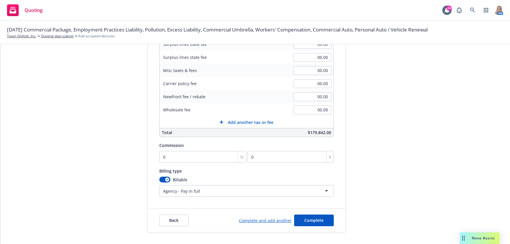
click at [238, 157] on div "%" at bounding box center [242, 156] width 8 height 11
type input "1"
type input "1798.42"
type input "15"
type input "26976.3"
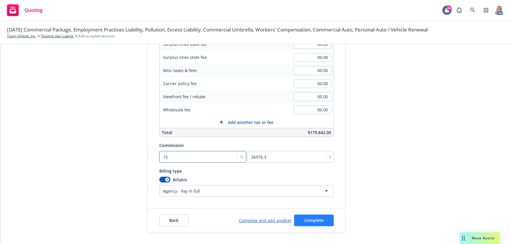
type input "15"
click at [301, 217] on button "Complete" at bounding box center [314, 221] width 40 height 12
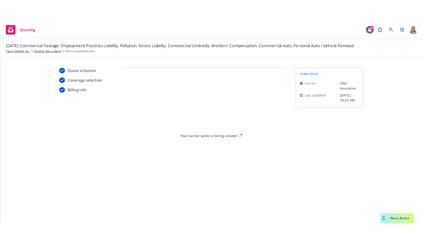
scroll to position [0, 0]
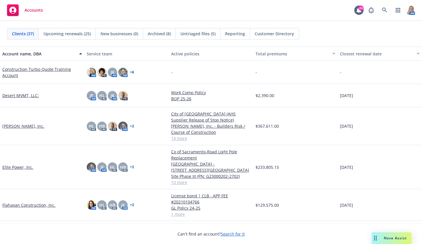
scroll to position [136, 0]
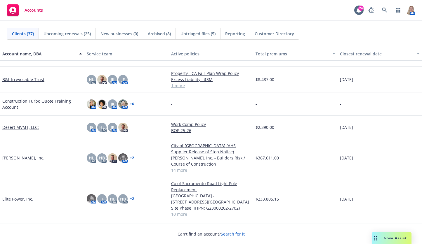
click at [21, 200] on link "Elite Power, Inc." at bounding box center [17, 199] width 31 height 6
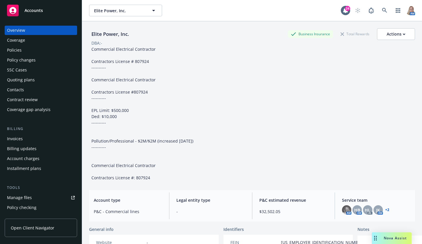
click at [29, 201] on div "Manage files" at bounding box center [19, 197] width 25 height 9
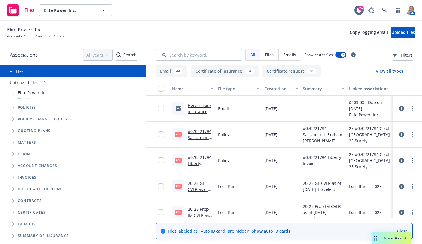
click at [13, 187] on span "Folder Tree Example" at bounding box center [12, 189] width 9 height 9
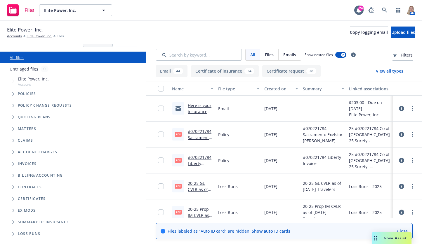
scroll to position [21, 0]
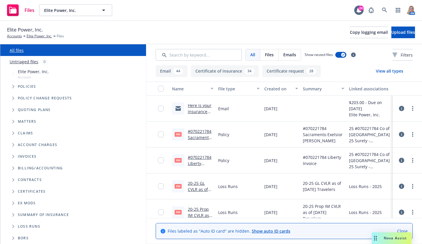
click at [13, 121] on icon "Tree Example" at bounding box center [13, 122] width 2 height 4
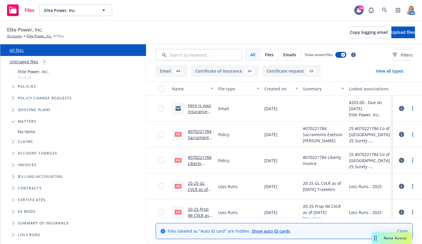
click at [14, 176] on icon "Folder Tree Example" at bounding box center [13, 177] width 2 height 4
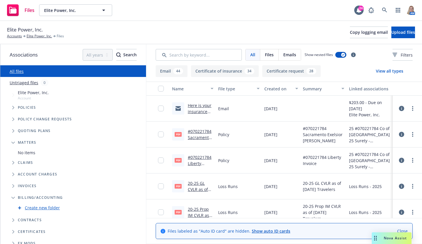
scroll to position [40, 0]
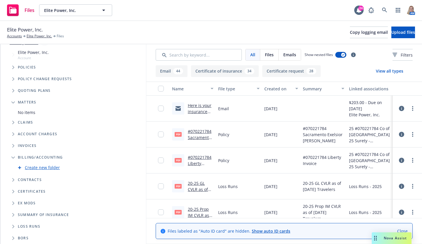
click at [11, 180] on span "Folder Tree Example" at bounding box center [12, 179] width 9 height 9
click at [11, 216] on span "Folder Tree Example" at bounding box center [12, 214] width 9 height 9
click at [395, 29] on span "Upload files" at bounding box center [403, 32] width 24 height 6
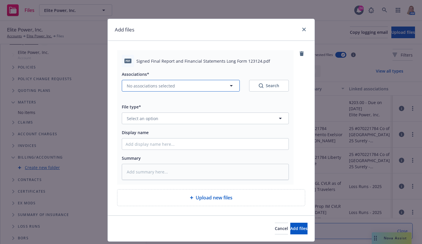
click at [146, 86] on span "No associations selected" at bounding box center [151, 86] width 48 height 6
type textarea "x"
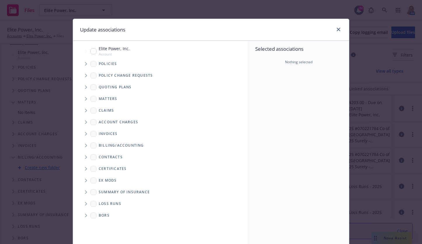
click at [85, 86] on icon "Tree Example" at bounding box center [86, 88] width 2 height 4
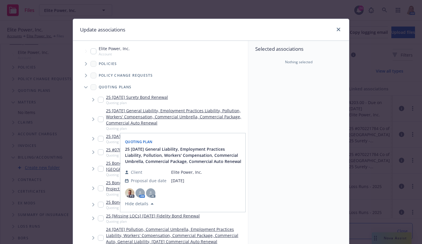
click at [98, 117] on input "Tree Example" at bounding box center [101, 119] width 6 height 6
checkbox input "true"
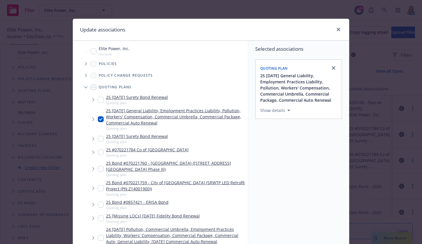
click at [81, 88] on span "Tree Example" at bounding box center [85, 87] width 9 height 9
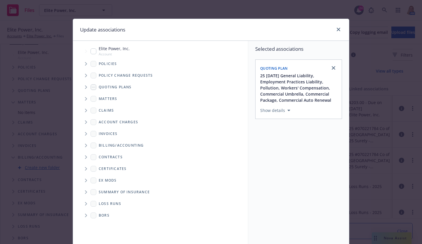
click at [88, 98] on span "Tree Example" at bounding box center [85, 98] width 9 height 9
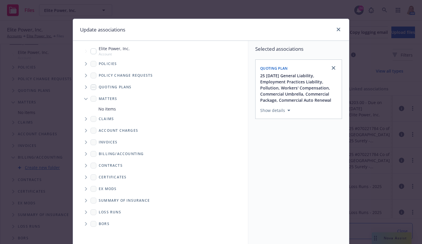
drag, startPoint x: 107, startPoint y: 109, endPoint x: 97, endPoint y: 107, distance: 10.1
click at [107, 109] on span "No items" at bounding box center [107, 109] width 18 height 6
click at [84, 100] on icon "Tree Example" at bounding box center [86, 99] width 4 height 2
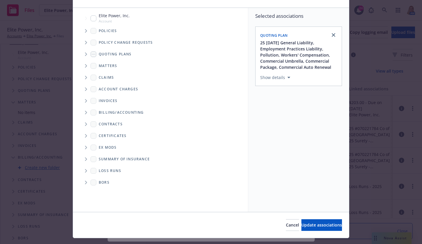
scroll to position [46, 0]
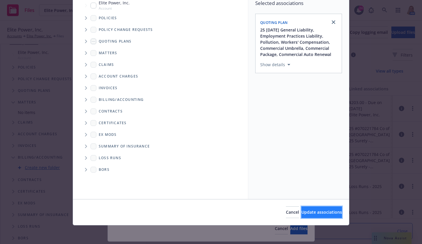
click at [326, 212] on span "Update associations" at bounding box center [321, 213] width 41 height 6
type textarea "x"
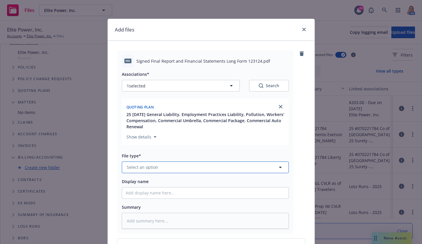
click at [159, 170] on button "Select an option" at bounding box center [205, 168] width 167 height 12
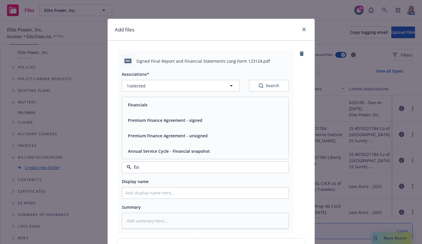
type input "fina"
click at [128, 108] on span "Financials" at bounding box center [138, 105] width 20 height 6
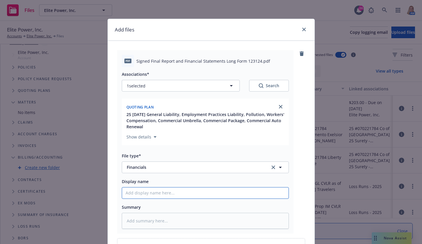
click at [155, 192] on input "Display name" at bounding box center [205, 193] width 166 height 11
type textarea "x"
type input "2"
type textarea "x"
type input "20"
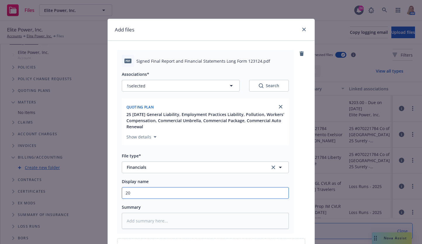
type textarea "x"
type input "202"
type textarea "x"
type input "2024"
type textarea "x"
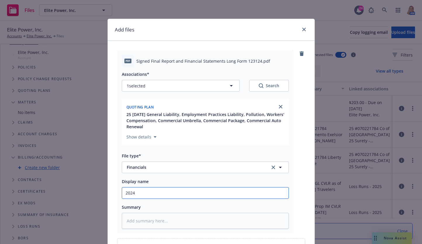
type input "2024"
type textarea "x"
type input "2024 F"
type textarea "x"
type input "2024 Fi"
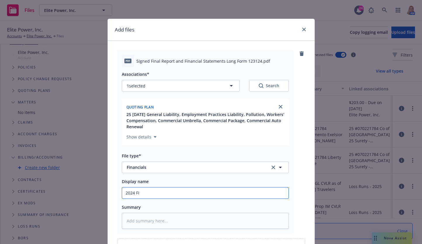
type textarea "x"
type input "2024 Fin"
type textarea "x"
type input "2024 Fina"
type textarea "x"
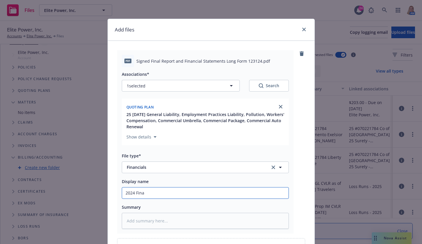
type input "2024 Finan"
type textarea "x"
type input "2024 Financ"
type textarea "x"
type input "2024 Financi"
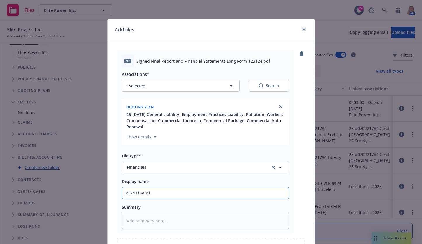
type textarea "x"
type input "2024 Financia"
type textarea "x"
type input "2024 Financial"
type textarea "x"
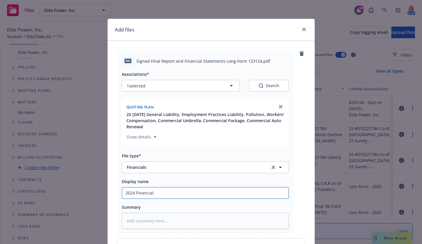
type input "2024 Financial"
type textarea "x"
type input "2024 Financial S"
type textarea "x"
type input "2024 Financial Sta"
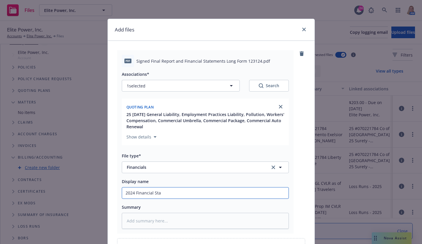
type textarea "x"
type input "2024 Financial Stat"
type textarea "x"
type input "2024 Financial State"
type textarea "x"
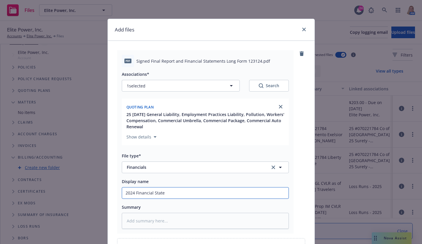
type input "2024 Financial Statem"
type textarea "x"
type input "2024 Financial Stateme"
type textarea "x"
type input "2024 Financial Statemen"
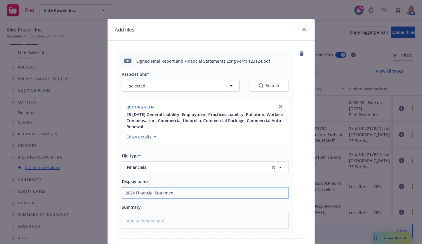
type textarea "x"
drag, startPoint x: 178, startPoint y: 193, endPoint x: 91, endPoint y: 185, distance: 87.3
click at [91, 185] on div "Add files pdf Signed Final Report and Financial Statements Long Form 123124.pdf…" at bounding box center [211, 122] width 422 height 244
type input "2024 Financial Statement"
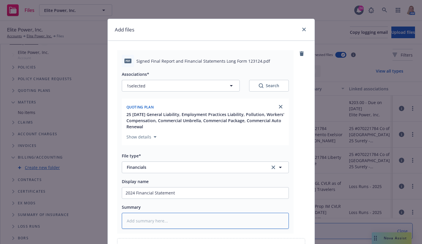
click at [144, 220] on textarea at bounding box center [205, 221] width 167 height 16
drag, startPoint x: 144, startPoint y: 219, endPoint x: 128, endPoint y: 221, distance: 16.7
paste textarea "2024 Financial Statement"
type textarea "x"
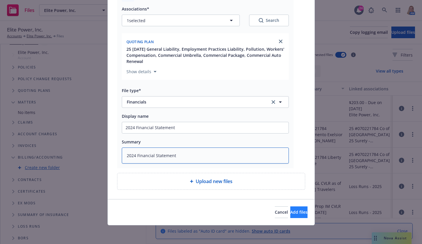
type textarea "2024 Financial Statement"
click at [291, 213] on span "Add files" at bounding box center [298, 213] width 17 height 6
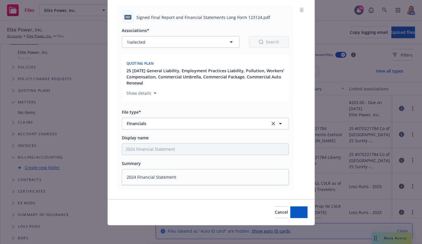
scroll to position [44, 0]
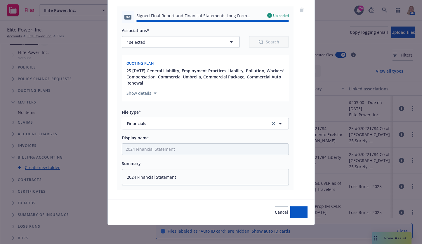
type textarea "x"
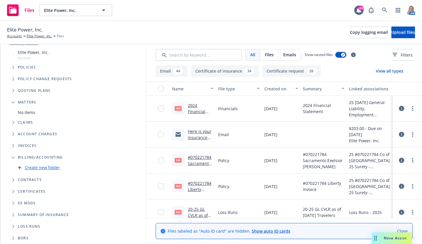
scroll to position [40, 0]
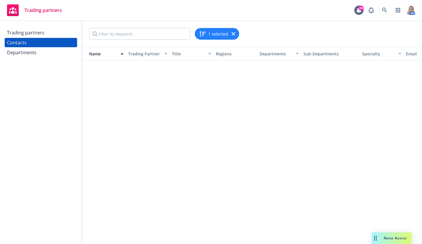
scroll to position [219, 0]
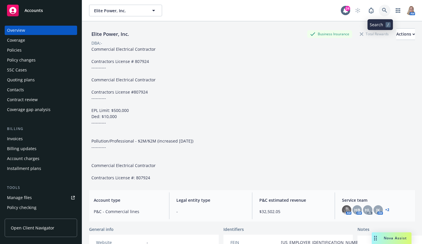
click at [382, 11] on icon at bounding box center [384, 10] width 5 height 5
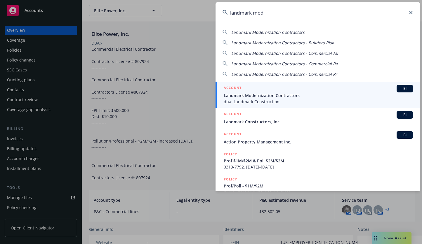
click at [304, 32] on div "Landmark Modernization Contractors" at bounding box center [317, 32] width 190 height 6
type input "Landmark Modernization Contractors"
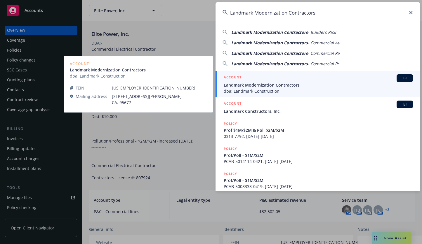
click at [285, 81] on div "ACCOUNT BI" at bounding box center [318, 78] width 189 height 8
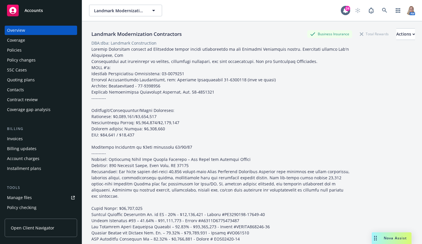
click at [23, 136] on div "Invoices" at bounding box center [41, 138] width 68 height 9
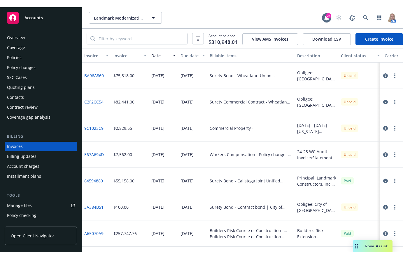
scroll to position [8, 0]
